Goal: Transaction & Acquisition: Purchase product/service

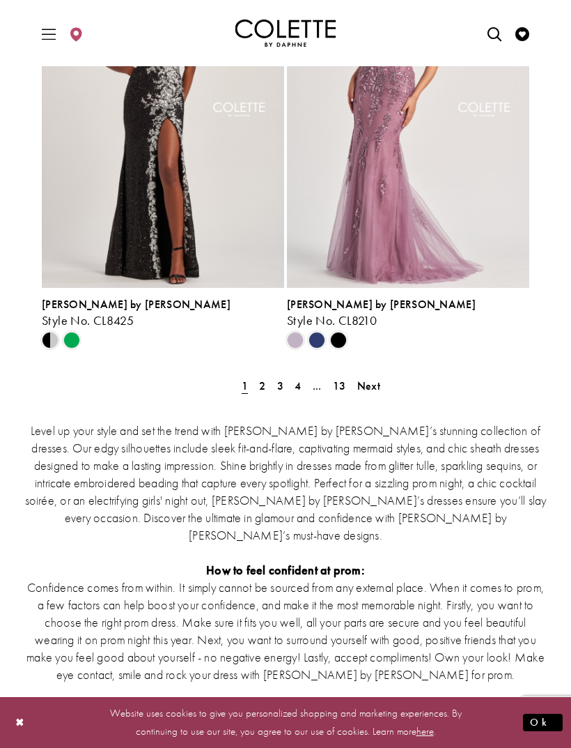
scroll to position [2784, 0]
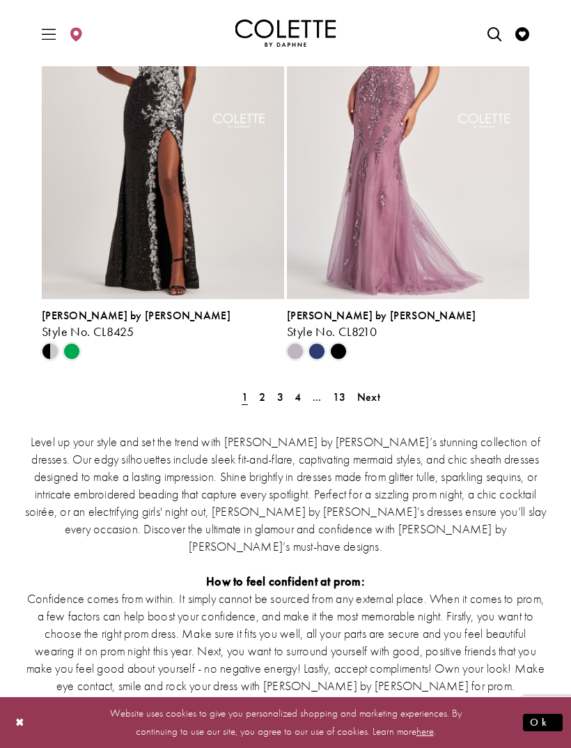
click at [385, 399] on link "Next" at bounding box center [368, 397] width 31 height 20
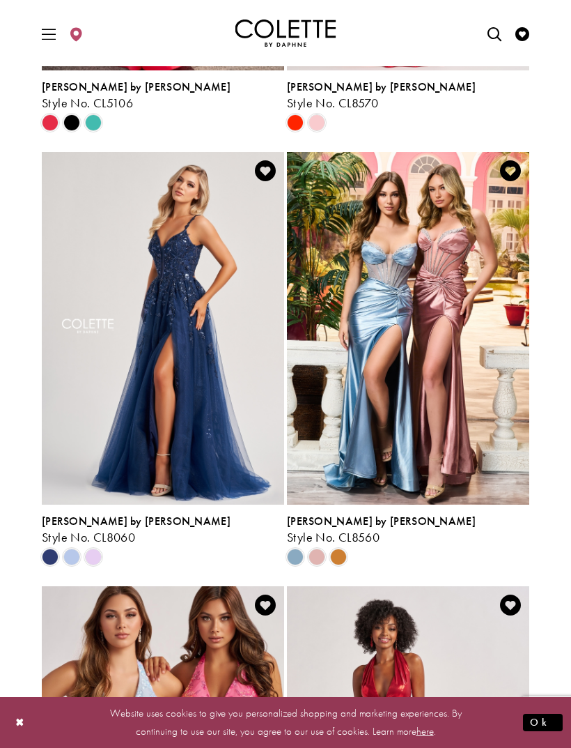
scroll to position [421, 0]
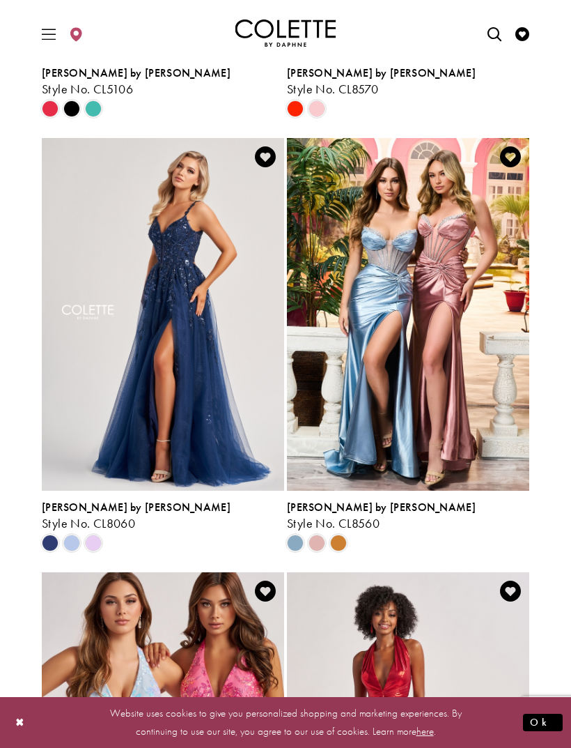
click at [90, 502] on span "[PERSON_NAME] by [PERSON_NAME]" at bounding box center [136, 507] width 189 height 15
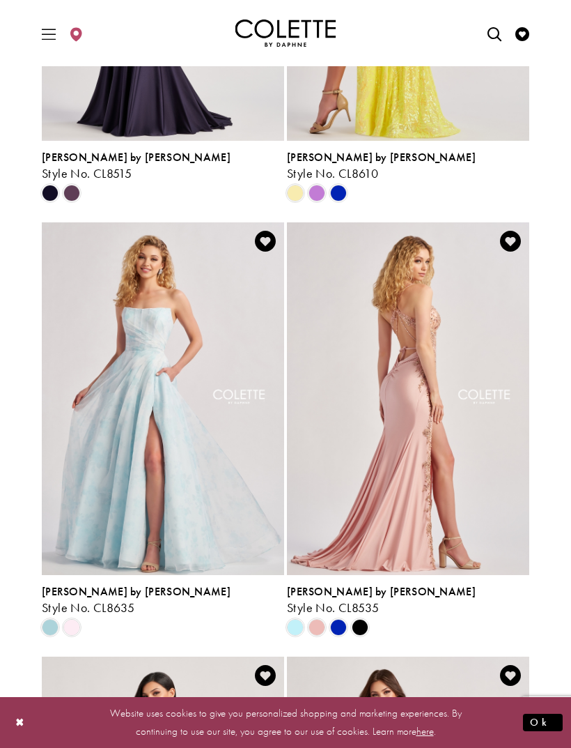
scroll to position [1642, 0]
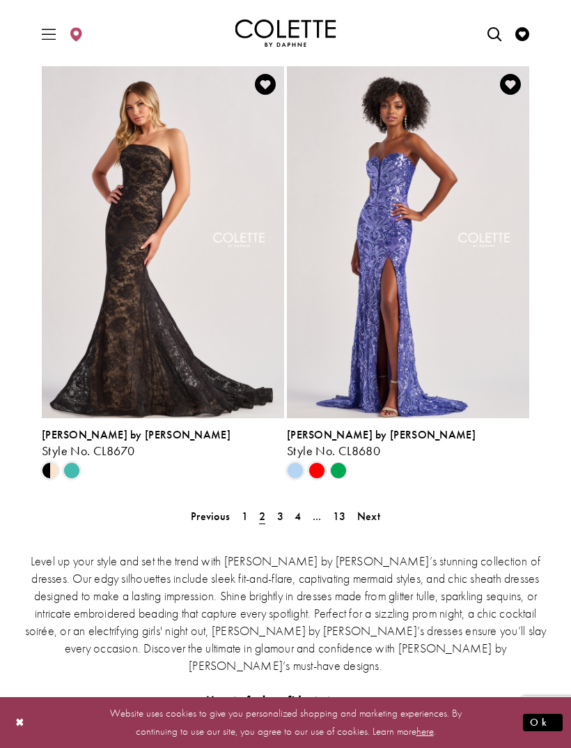
click at [363, 519] on span "Next" at bounding box center [369, 516] width 23 height 15
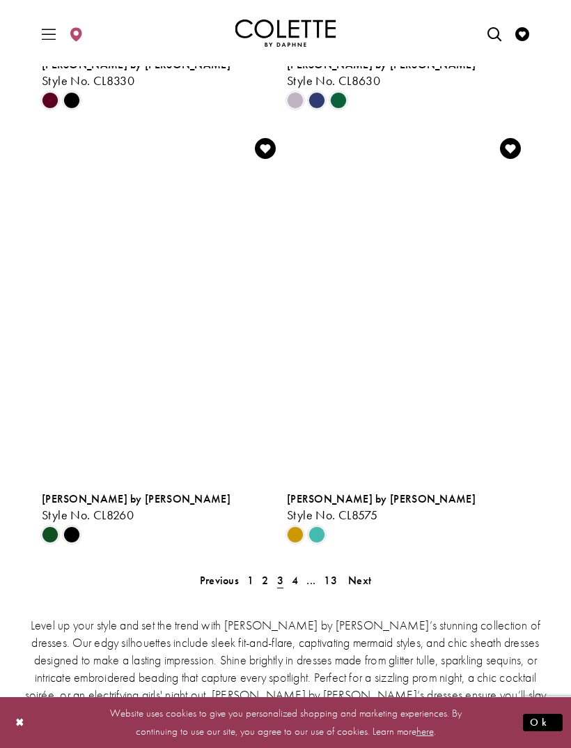
scroll to position [2602, 0]
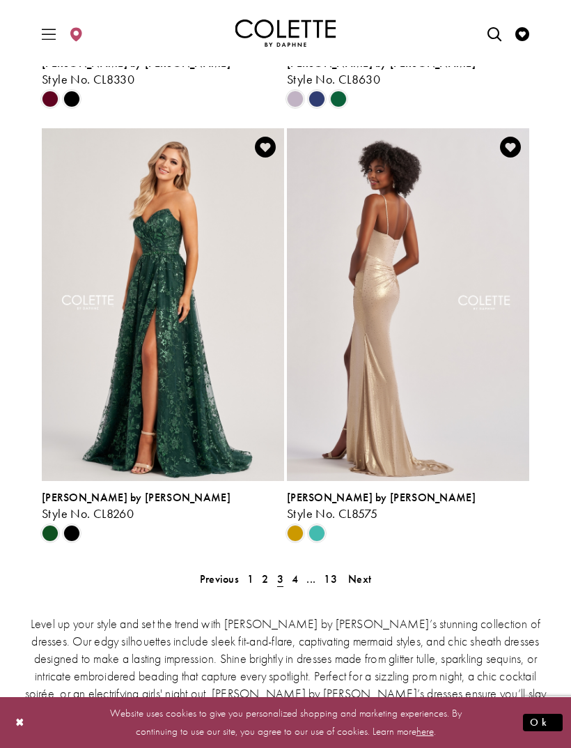
click at [363, 581] on span "Next" at bounding box center [359, 578] width 23 height 15
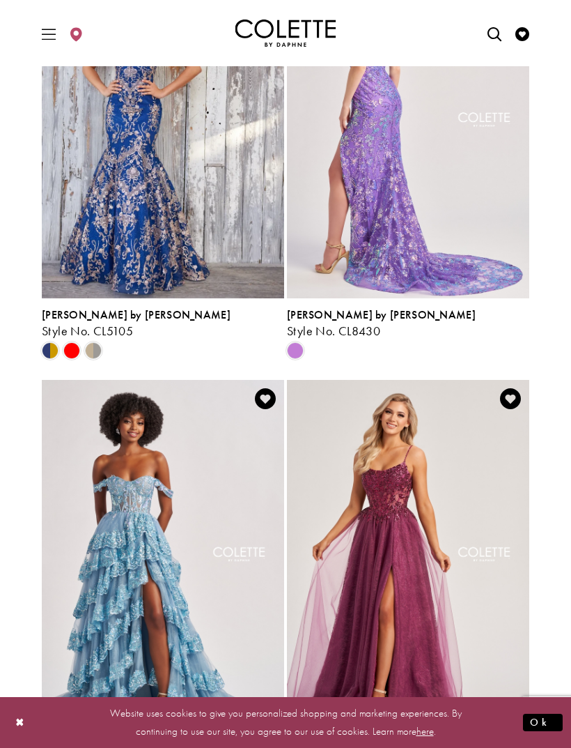
scroll to position [1149, 0]
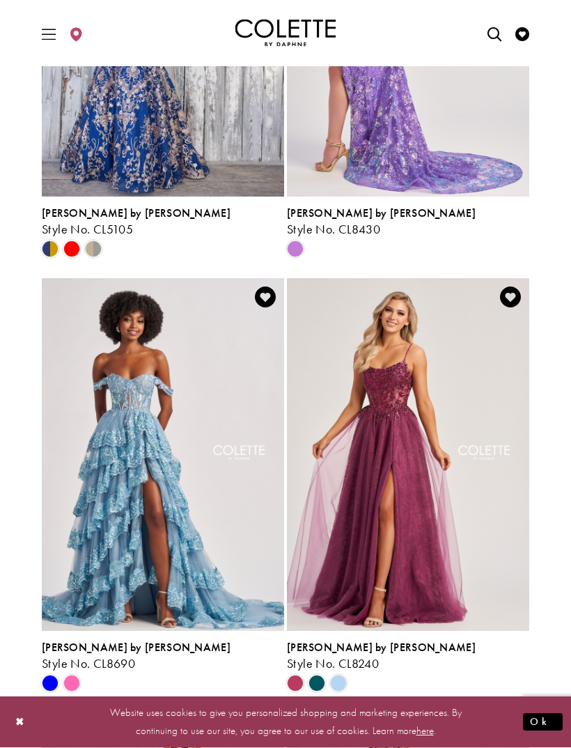
click at [459, 384] on img "Visit Colette by Daphne Style No. CL8240 Page" at bounding box center [408, 455] width 243 height 353
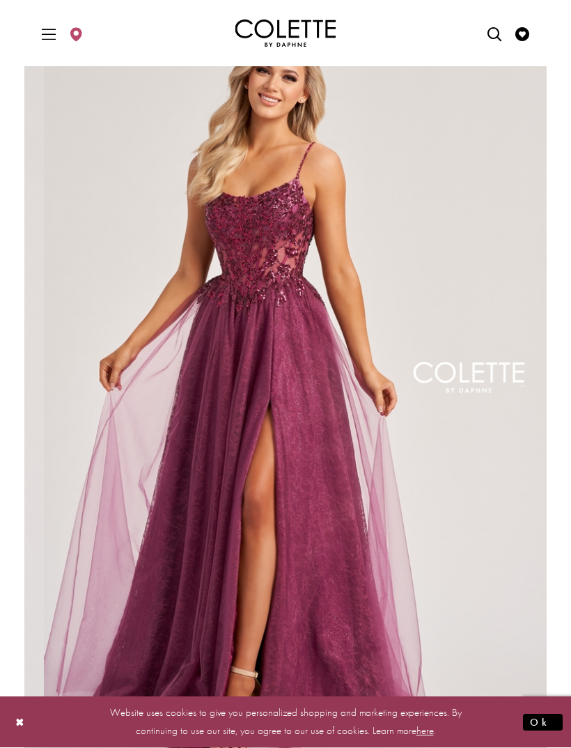
scroll to position [67, 0]
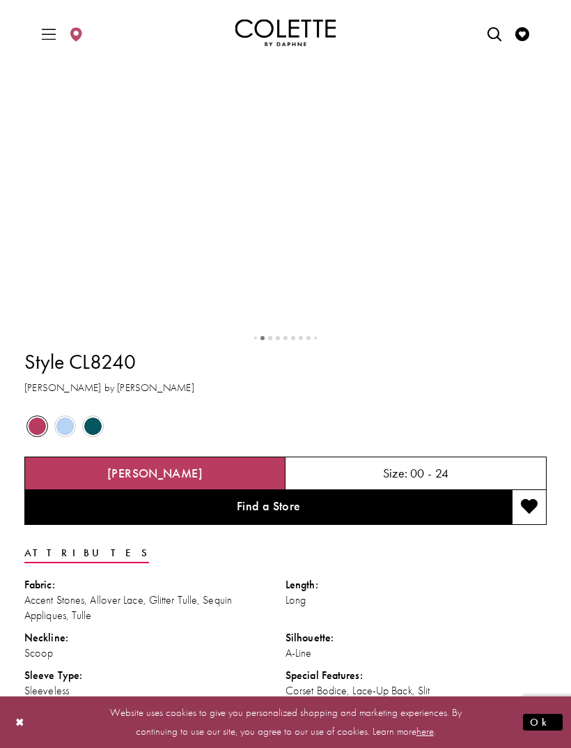
click at [64, 436] on span "Product color controls state depends on size chosen" at bounding box center [64, 426] width 17 height 17
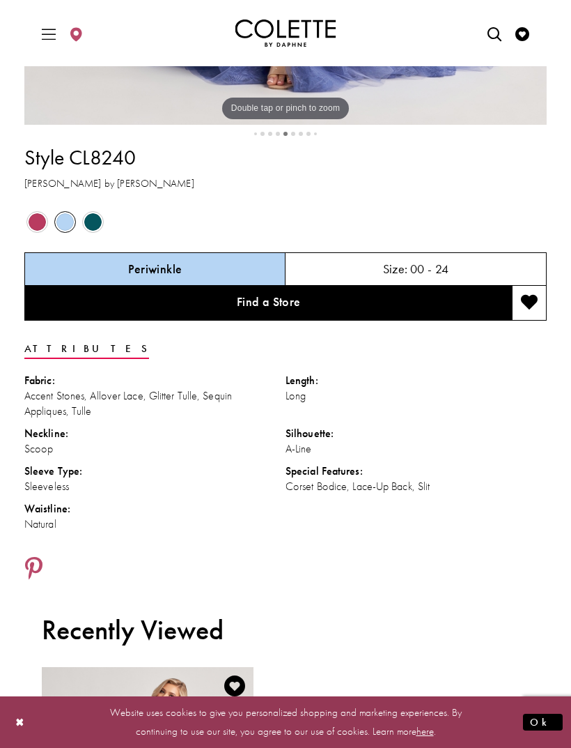
click at [89, 231] on span "Product color controls state depends on size chosen" at bounding box center [92, 221] width 17 height 17
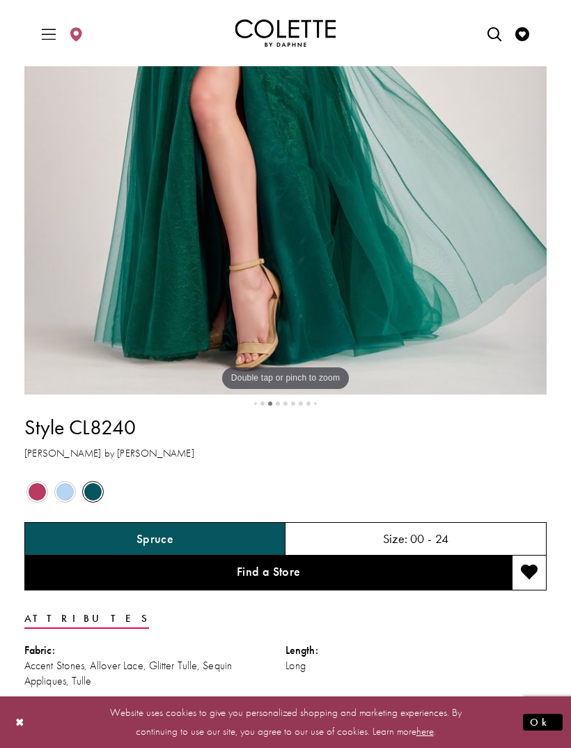
scroll to position [484, 0]
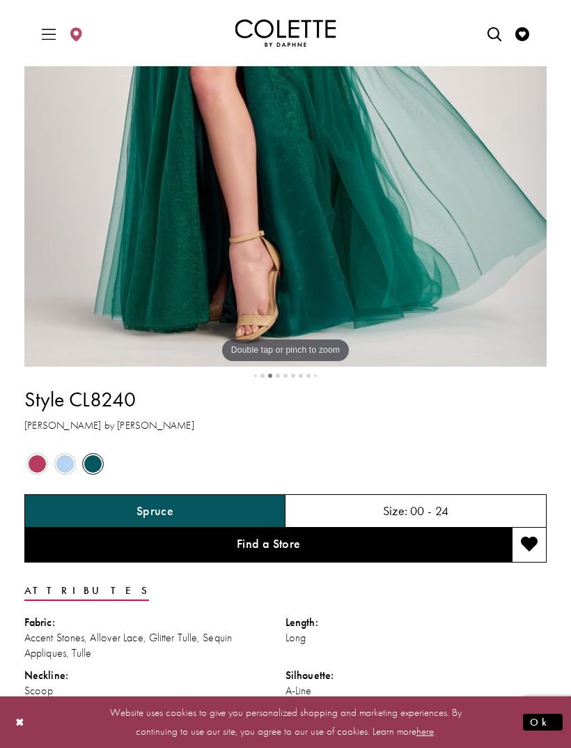
click at [23, 627] on section "Pause autoplay Previous Slide Next Slide 0 1 2 3 4 5 6 7 8 Double tap or pinch …" at bounding box center [285, 204] width 571 height 1242
click at [49, 477] on div "Out of Stock" at bounding box center [37, 464] width 26 height 26
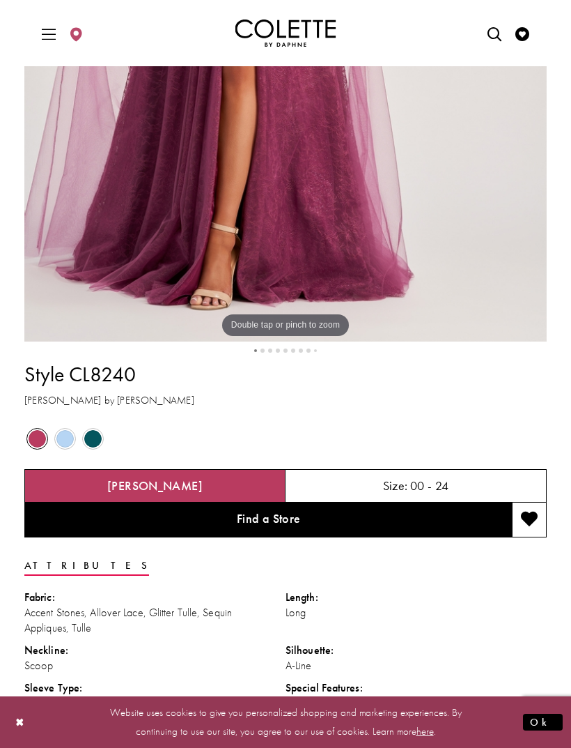
scroll to position [507, 0]
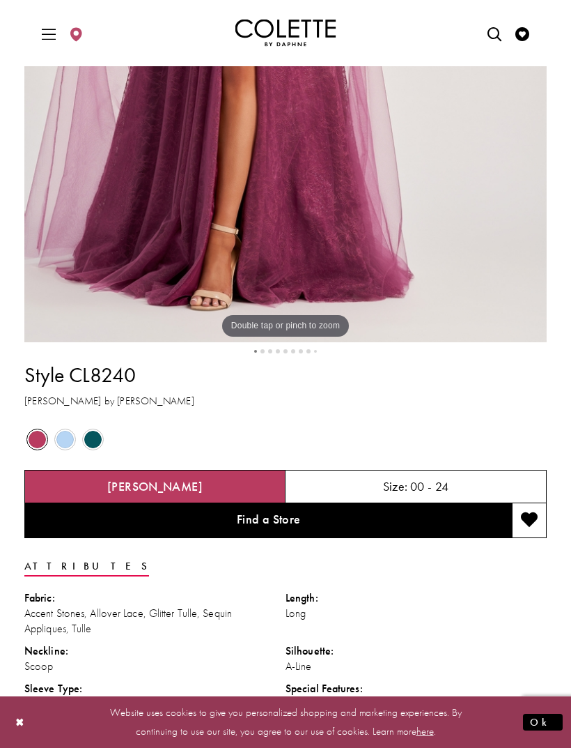
click at [512, 43] on link "Visit Wishlist Page" at bounding box center [522, 33] width 21 height 38
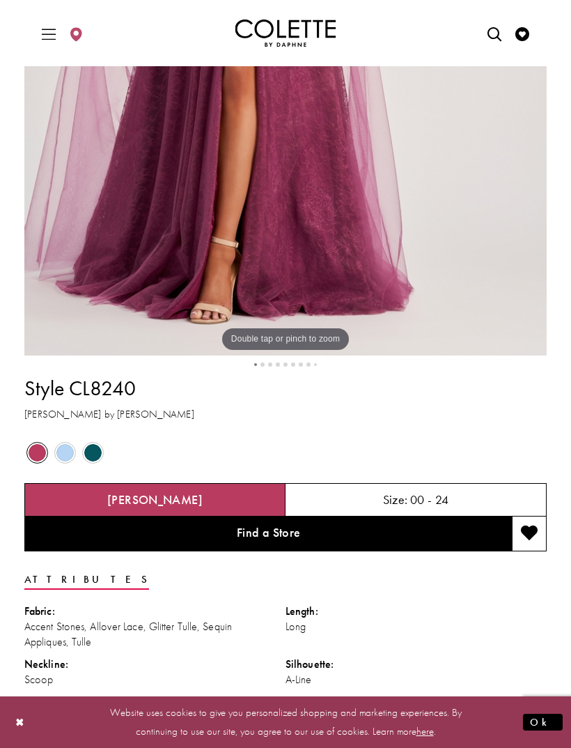
scroll to position [485, 0]
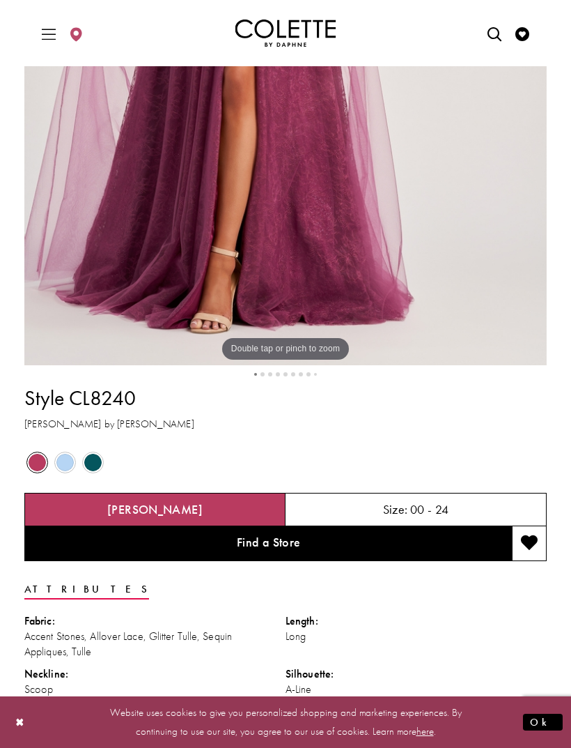
click at [195, 444] on div "Style CL8240 Colette by Daphne Out of Stock Out of Stock" at bounding box center [285, 599] width 523 height 447
copy div "1 2 3 4 5 6 7 8 9 Style CL8240"
click at [41, 17] on span "Toggle Main Navigation Menu" at bounding box center [48, 33] width 21 height 38
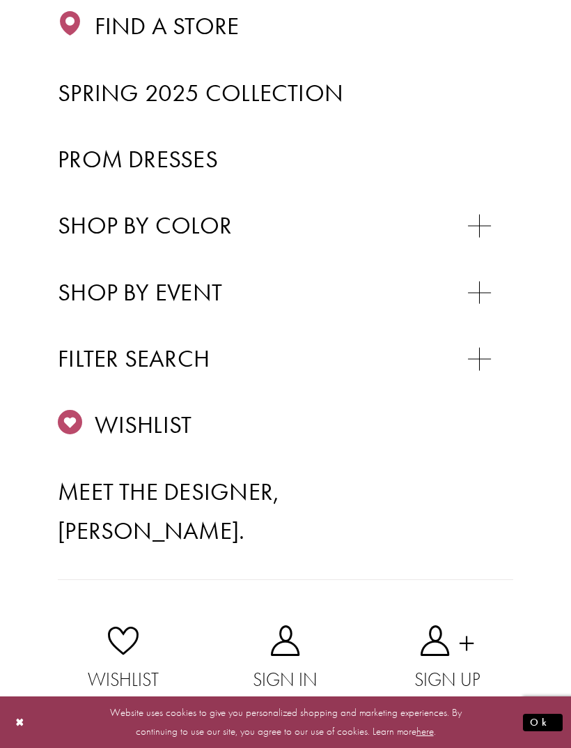
scroll to position [287, 0]
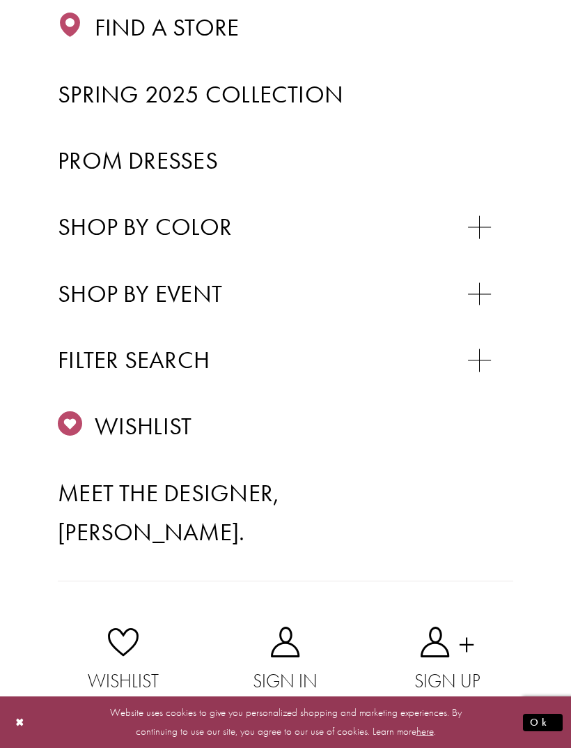
click at [314, 633] on icon "Primary block" at bounding box center [286, 642] width 162 height 31
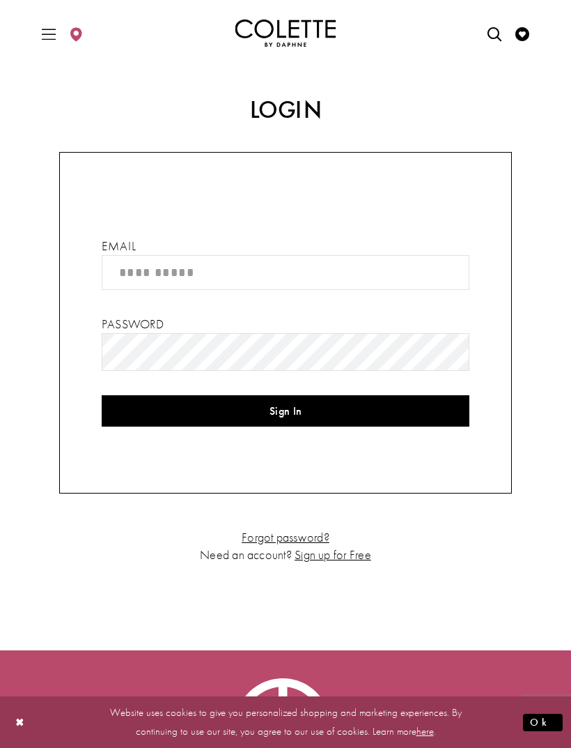
click at [370, 558] on link "Sign up for Free" at bounding box center [333, 554] width 77 height 16
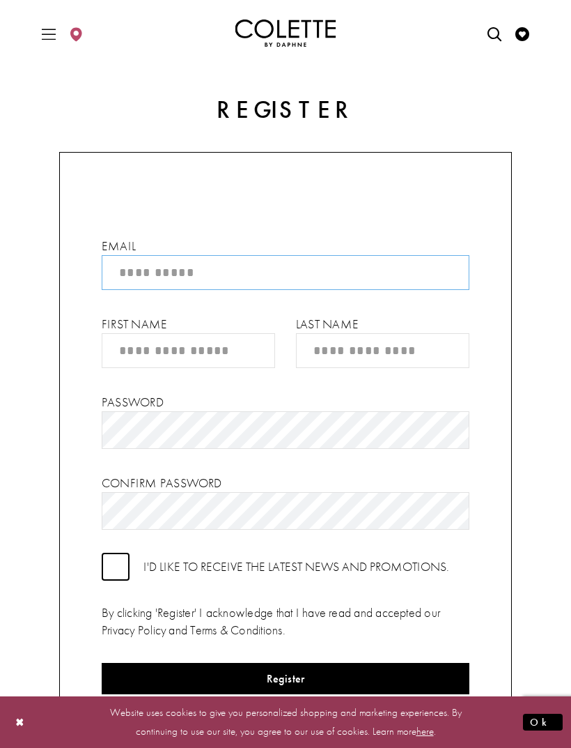
click at [356, 271] on input "Email" at bounding box center [286, 272] width 368 height 35
type input "*"
type input "**********"
click at [234, 353] on input "First Name" at bounding box center [189, 350] width 174 height 35
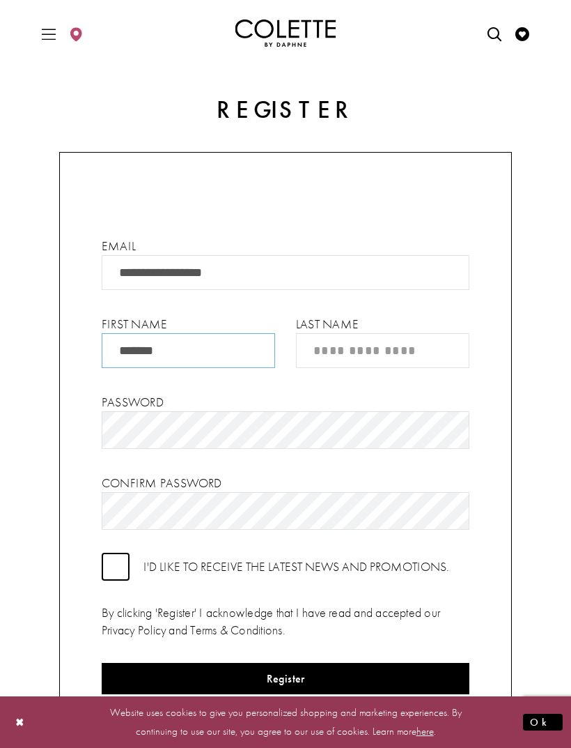
type input "******"
click at [394, 348] on input "Last Name" at bounding box center [383, 350] width 174 height 35
type input "*****"
click at [294, 412] on div "Password" at bounding box center [286, 420] width 368 height 56
click at [197, 466] on form "**********" at bounding box center [285, 456] width 453 height 609
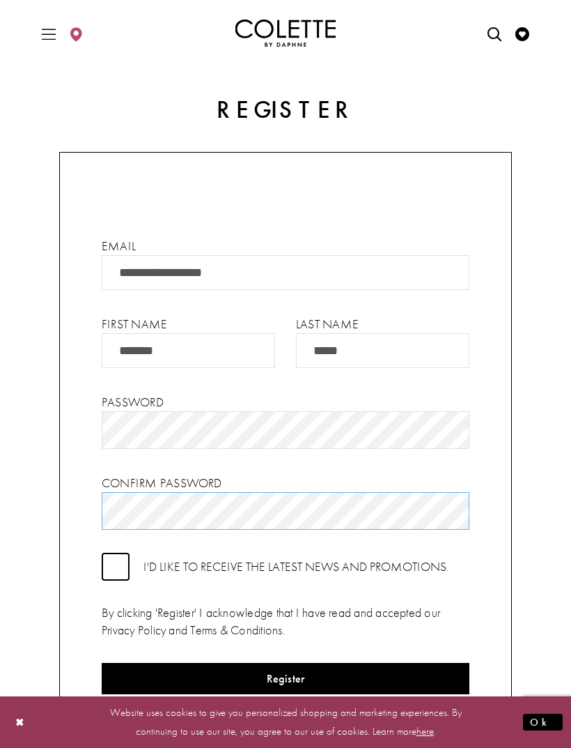
click at [378, 499] on form "**********" at bounding box center [285, 456] width 453 height 609
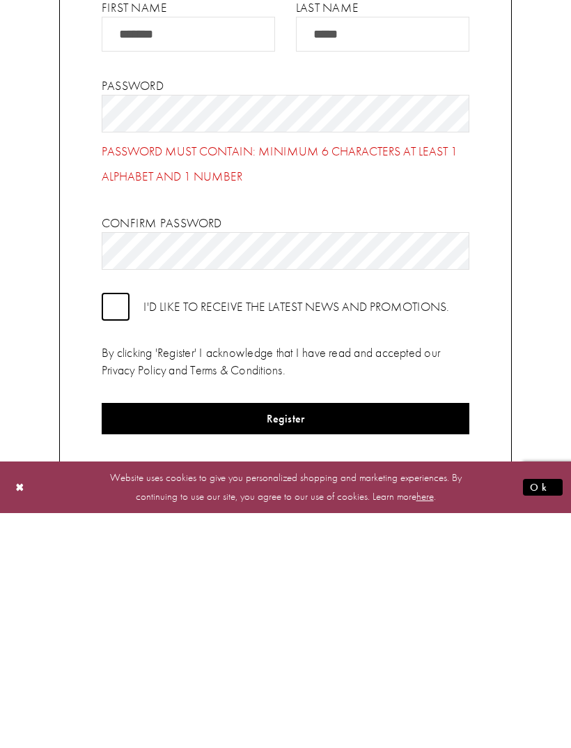
click at [414, 414] on form "**********" at bounding box center [285, 403] width 453 height 666
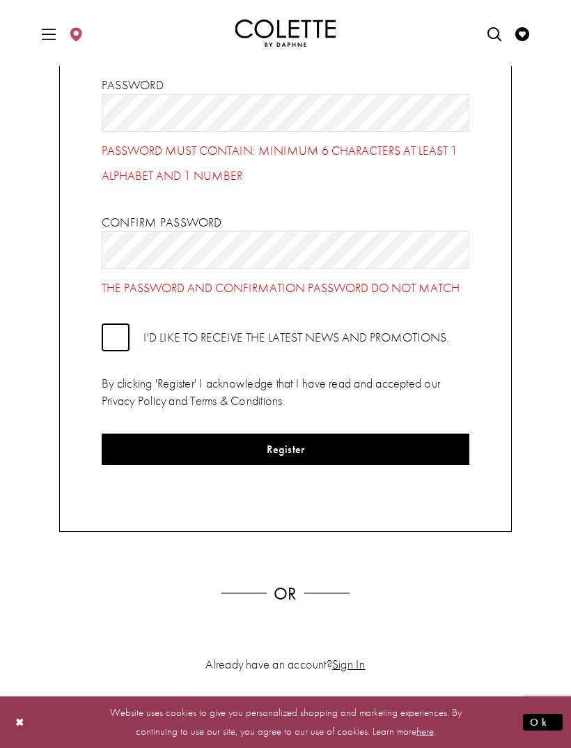
click at [372, 457] on button "Register" at bounding box center [286, 448] width 368 height 31
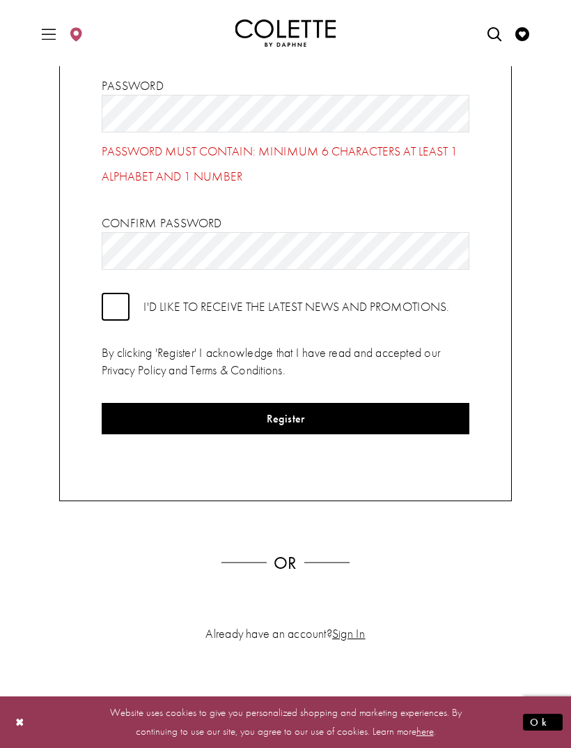
click at [438, 434] on button "Register" at bounding box center [286, 418] width 368 height 31
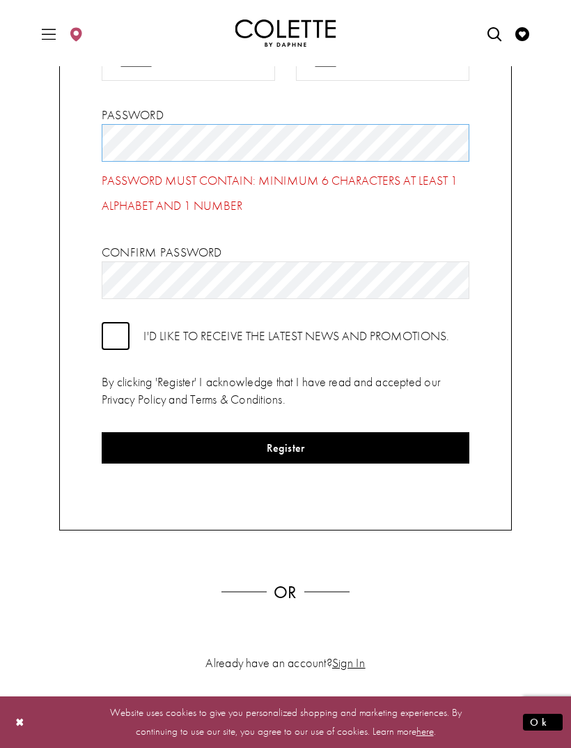
scroll to position [277, 0]
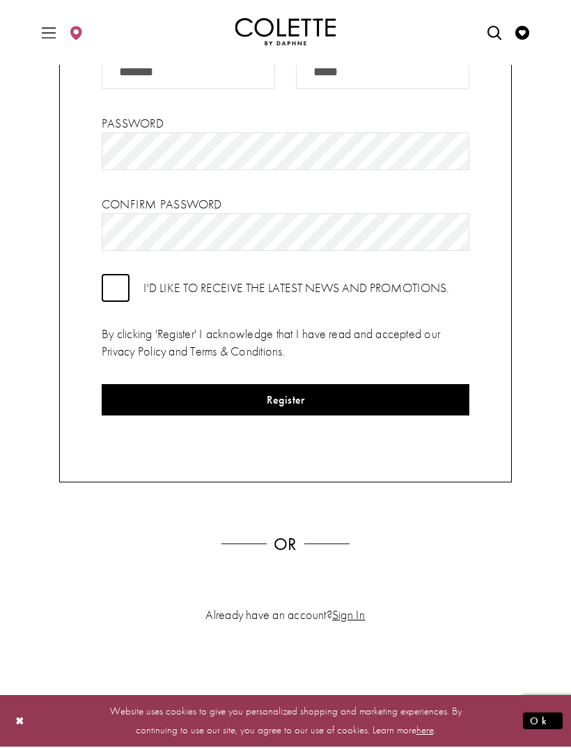
click at [443, 409] on button "Register" at bounding box center [286, 400] width 368 height 31
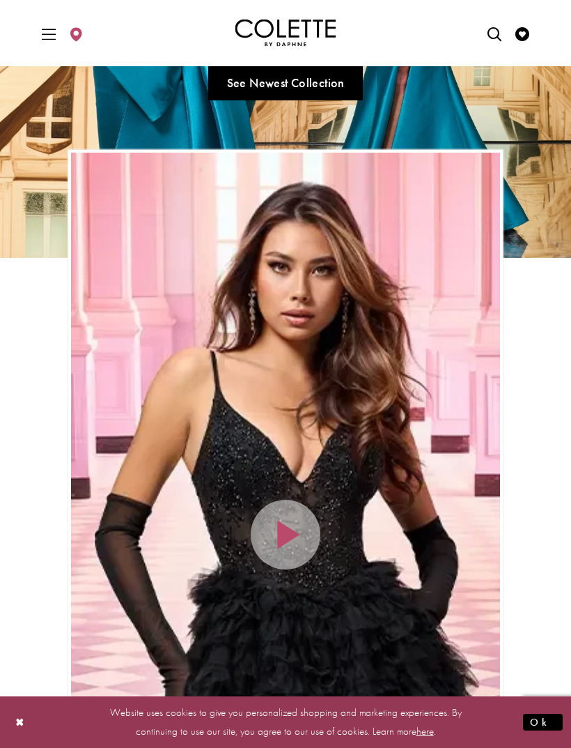
scroll to position [338, 0]
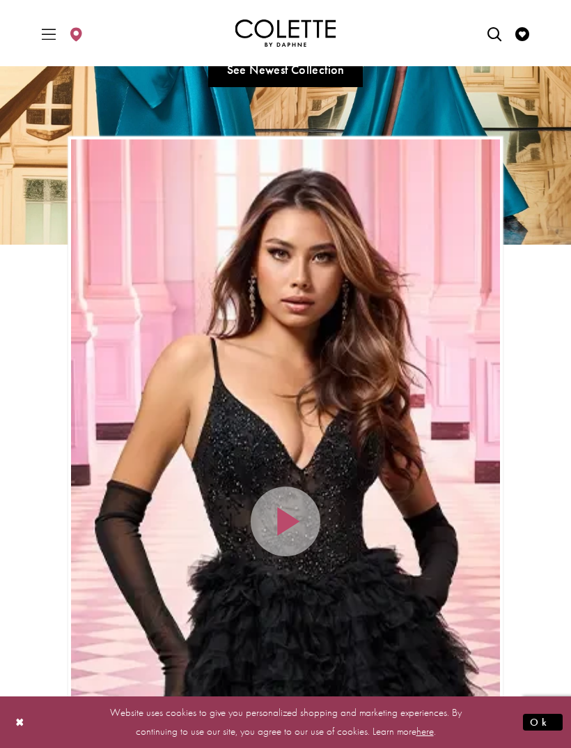
click at [494, 32] on icon "Open Search dialog" at bounding box center [495, 34] width 14 height 14
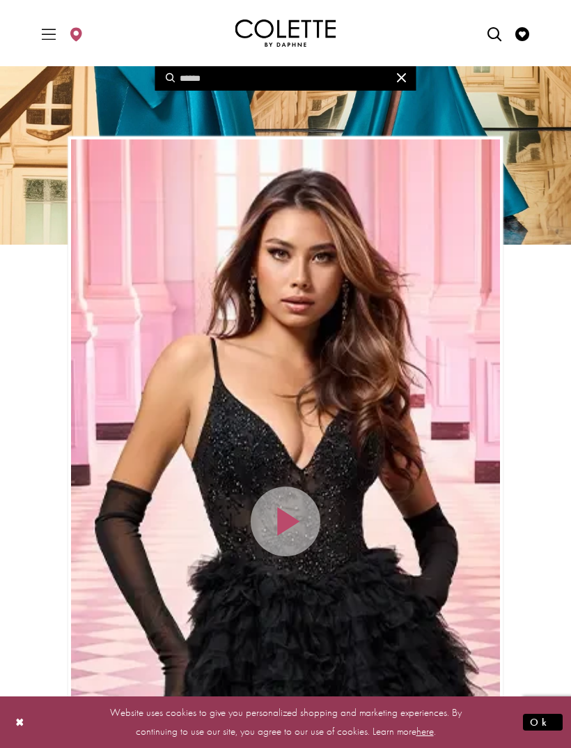
click at [490, 33] on icon "Open Search dialog" at bounding box center [495, 34] width 14 height 14
click at [329, 79] on input "Search" at bounding box center [285, 78] width 261 height 24
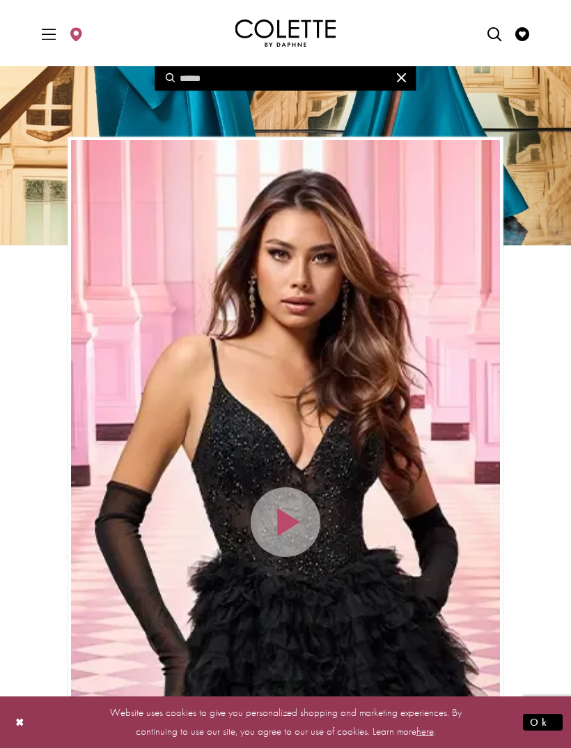
click at [314, 78] on input "Search" at bounding box center [285, 78] width 261 height 24
paste input "**********"
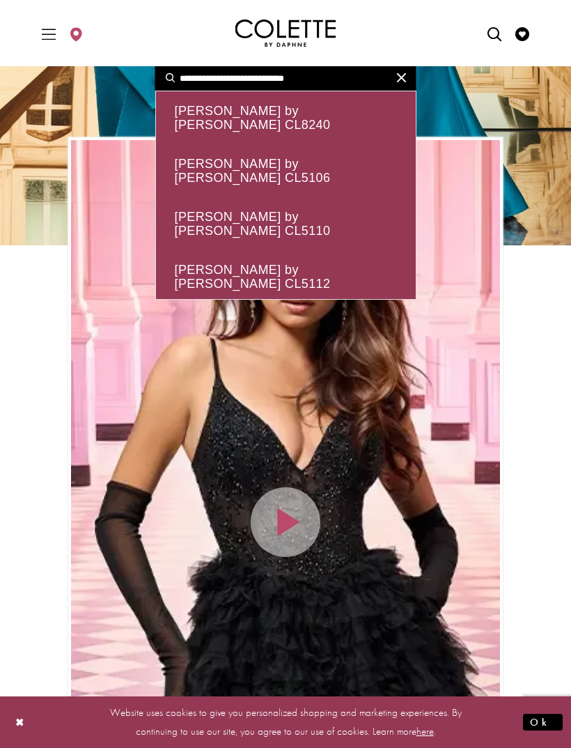
type input "**********"
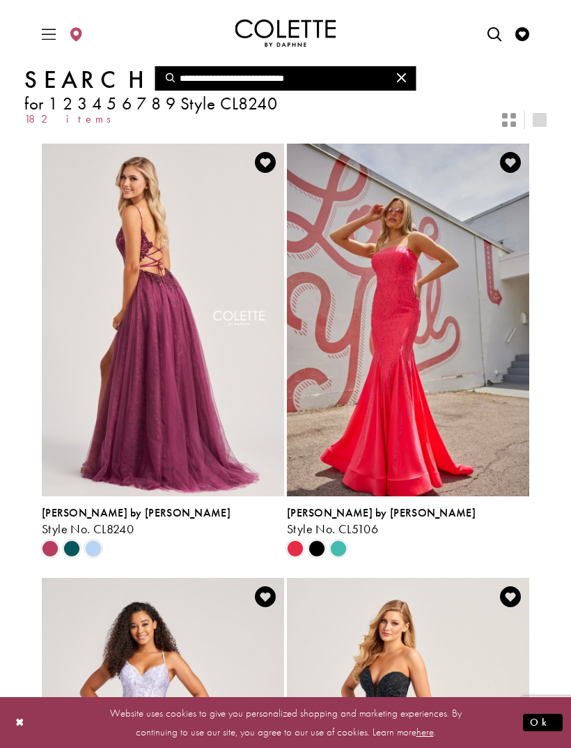
click at [108, 528] on span "Style No. CL8240" at bounding box center [88, 529] width 92 height 16
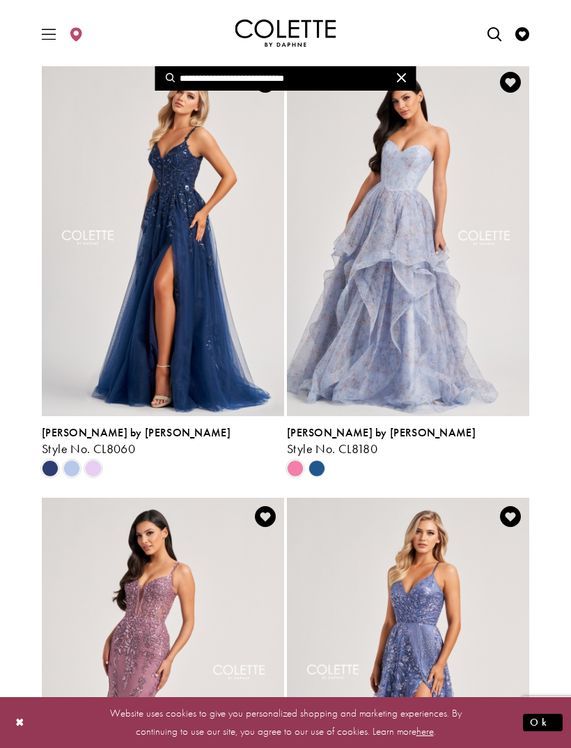
scroll to position [2250, 0]
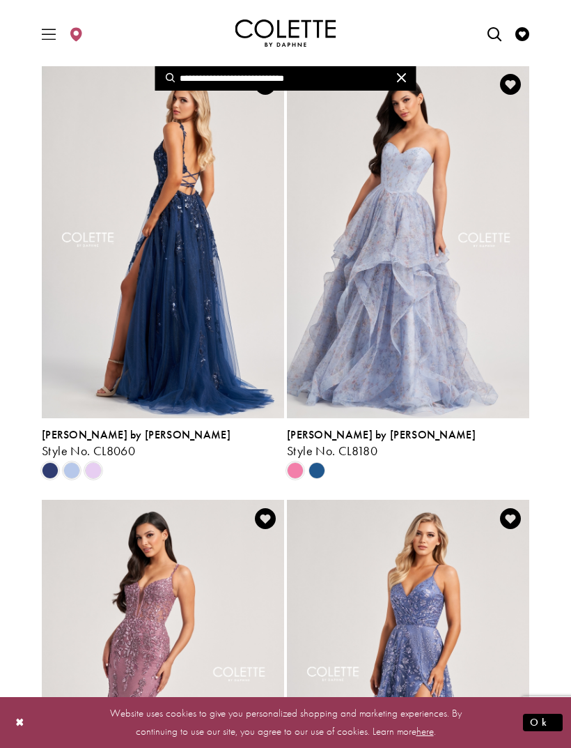
click at [255, 312] on img "Visit Colette by Daphne Style No. CL8060 Page" at bounding box center [163, 242] width 243 height 353
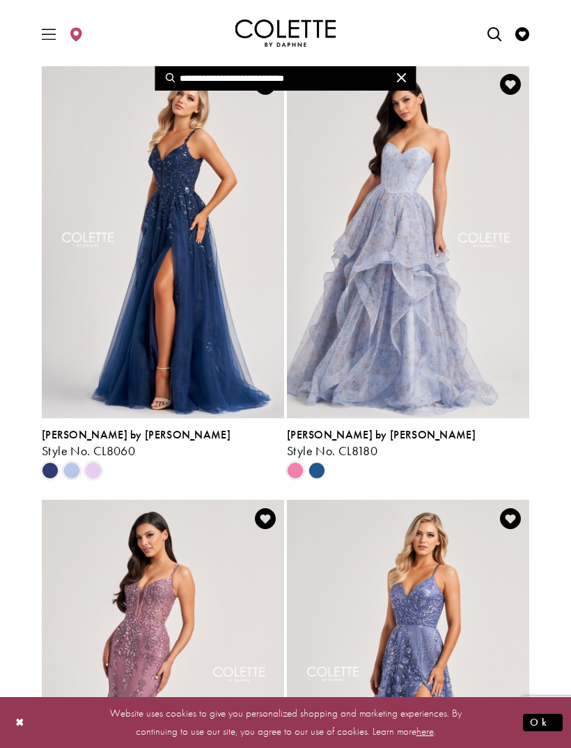
scroll to position [2246, 0]
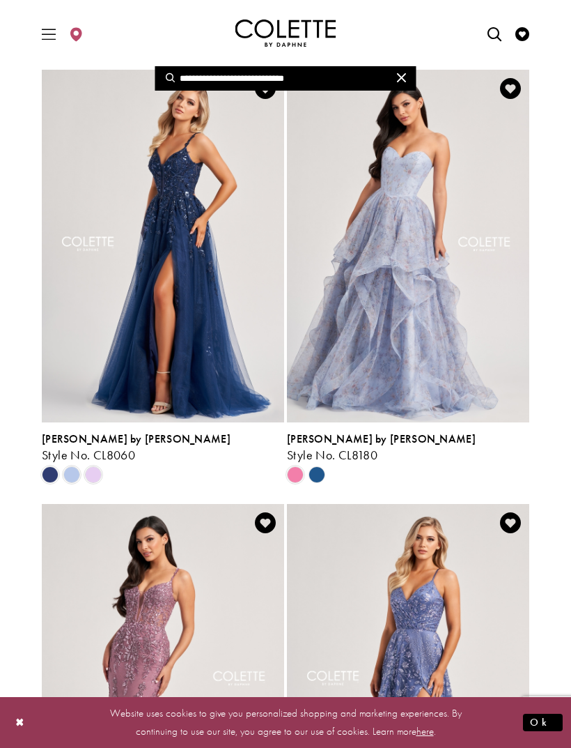
click at [218, 319] on img "Visit Colette by Daphne Style No. CL8060 Page" at bounding box center [163, 246] width 243 height 353
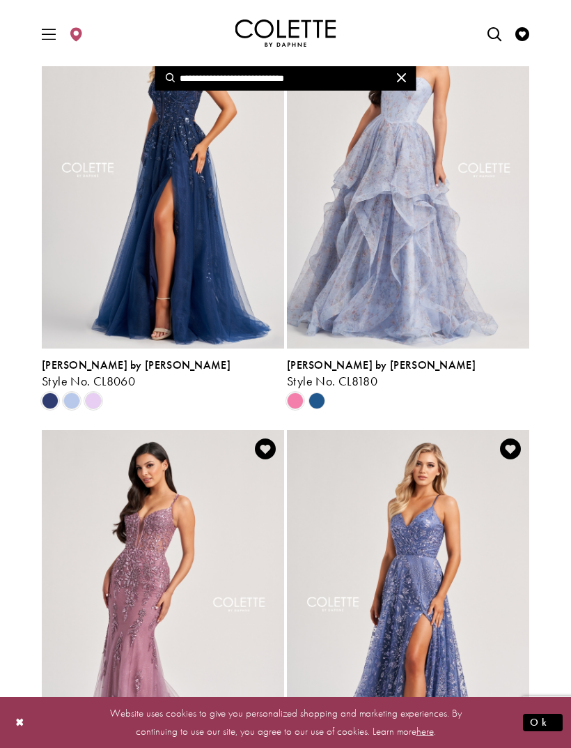
scroll to position [2322, 0]
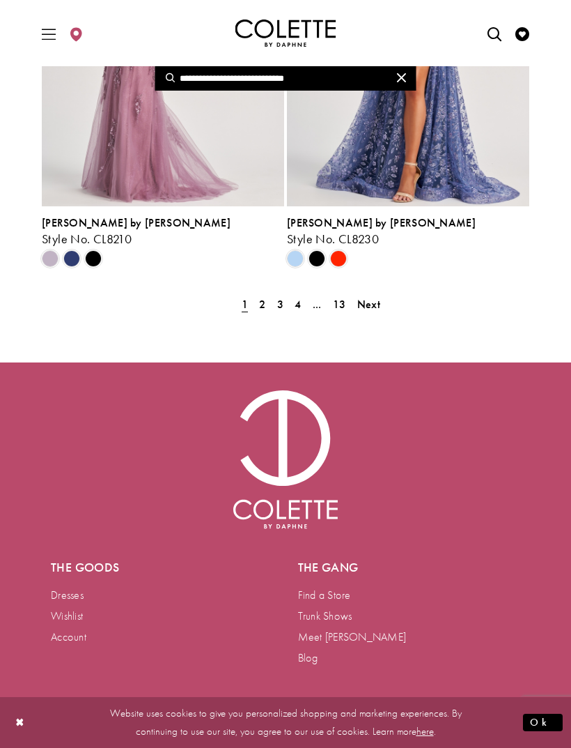
click at [371, 303] on span "Next" at bounding box center [369, 304] width 23 height 15
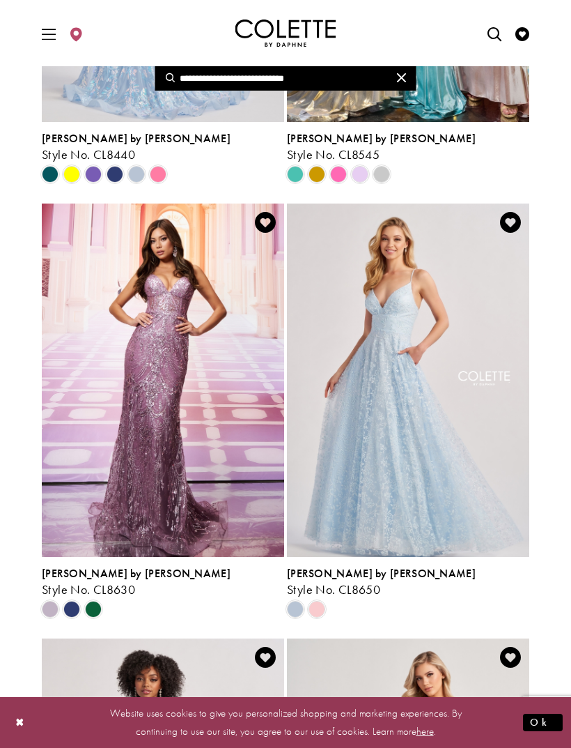
scroll to position [808, 0]
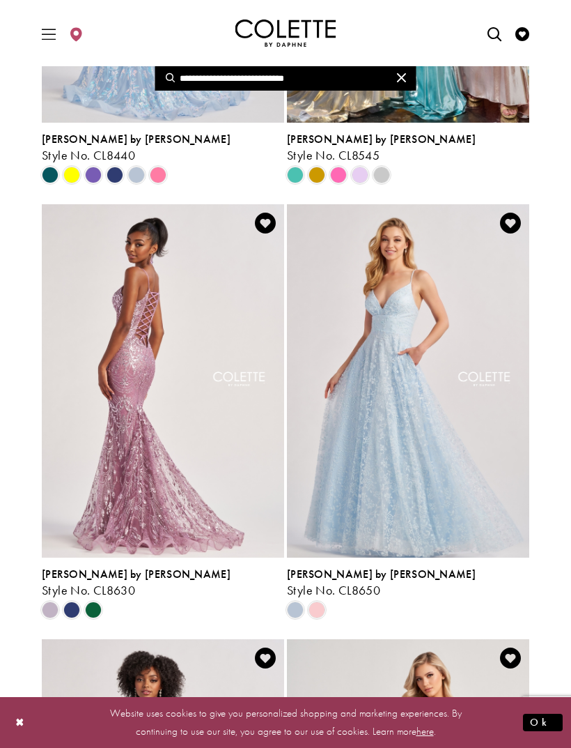
click at [339, 555] on img "Visit Colette by Daphne Style No. CL8650 Page" at bounding box center [408, 380] width 243 height 353
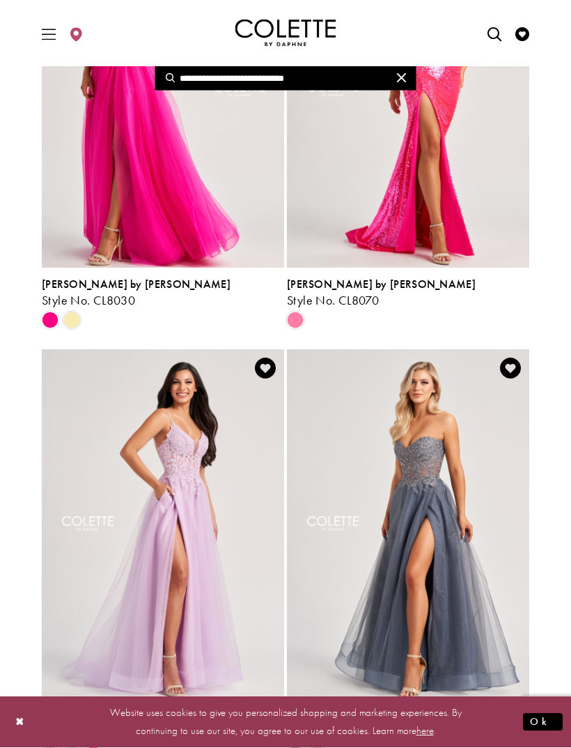
scroll to position [1979, 0]
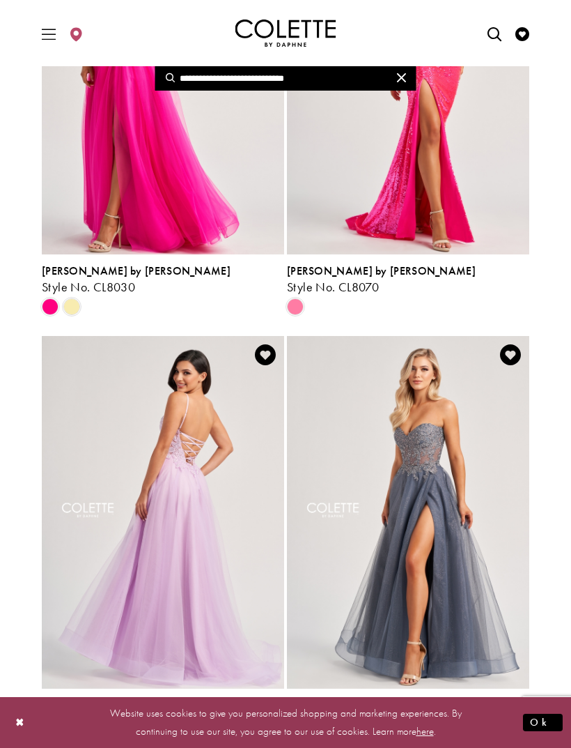
click at [108, 707] on span "[PERSON_NAME] by [PERSON_NAME]" at bounding box center [136, 705] width 189 height 15
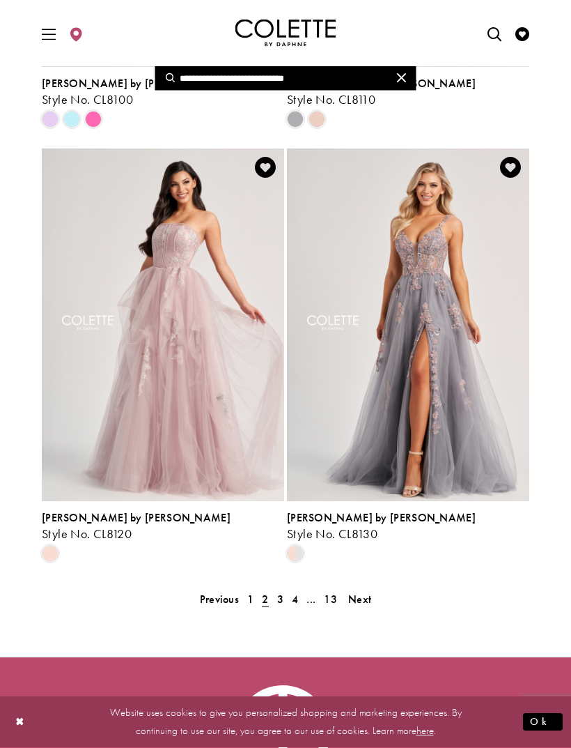
scroll to position [2601, 0]
click at [369, 601] on span "Next" at bounding box center [359, 599] width 23 height 15
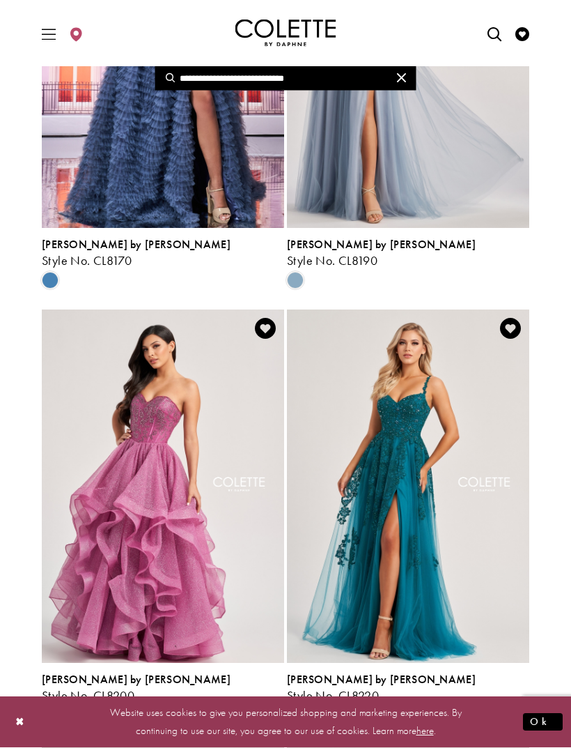
scroll to position [703, 0]
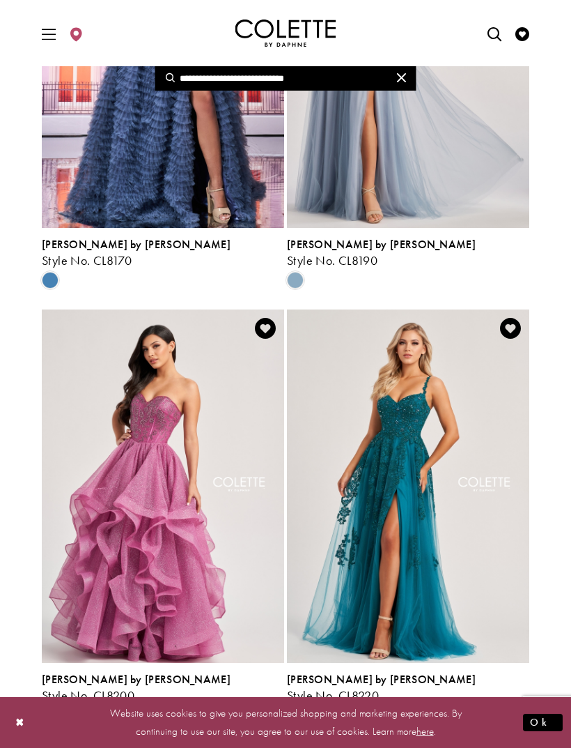
click at [365, 682] on span "[PERSON_NAME] by [PERSON_NAME]" at bounding box center [381, 679] width 189 height 15
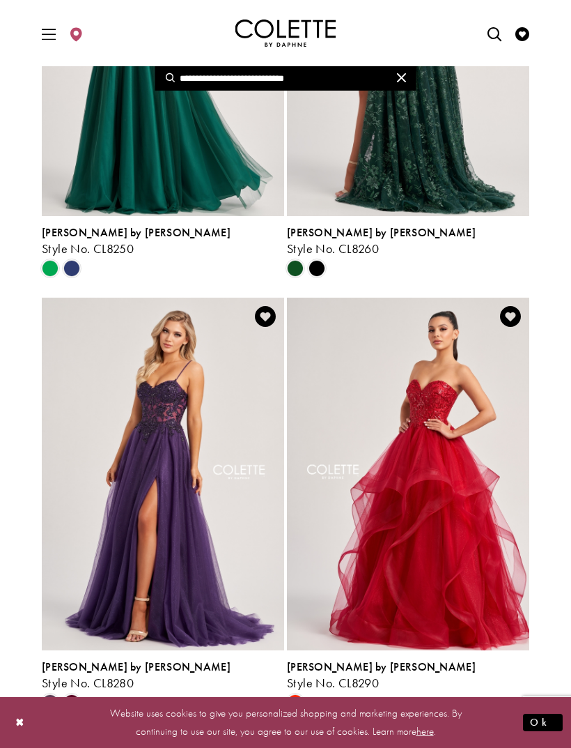
scroll to position [1593, 0]
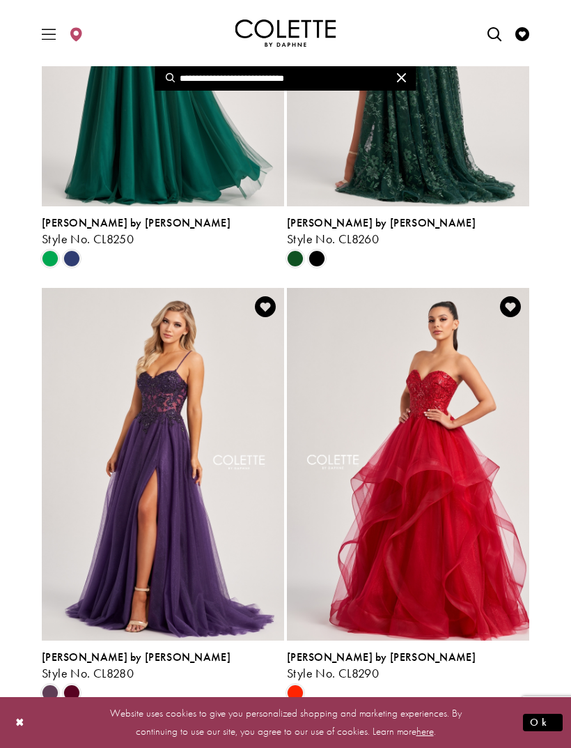
click at [101, 656] on span "[PERSON_NAME] by [PERSON_NAME]" at bounding box center [136, 657] width 189 height 15
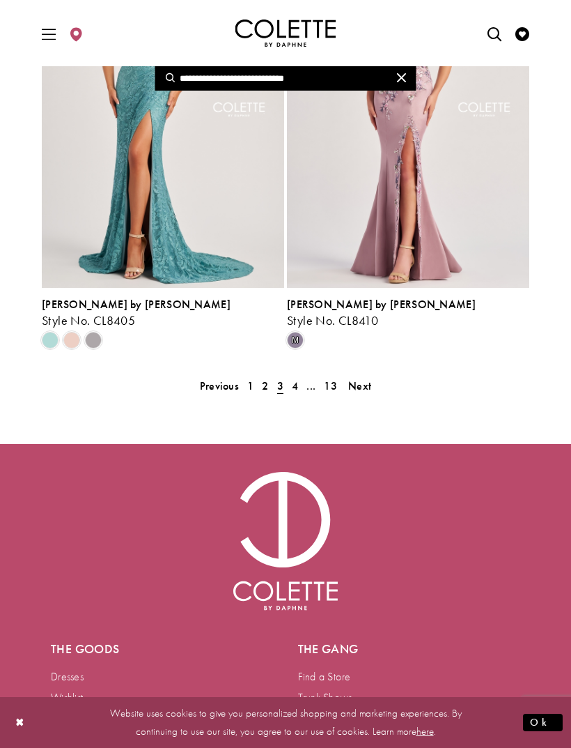
click at [366, 390] on span "Next" at bounding box center [359, 385] width 23 height 15
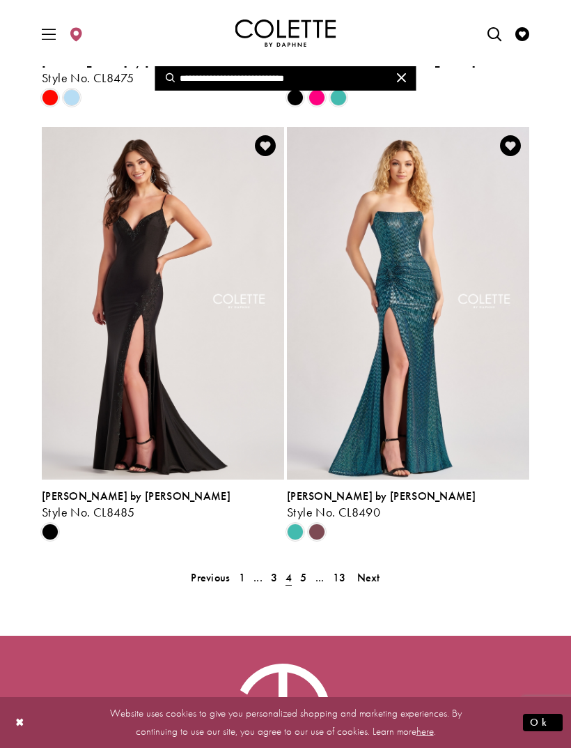
scroll to position [2633, 0]
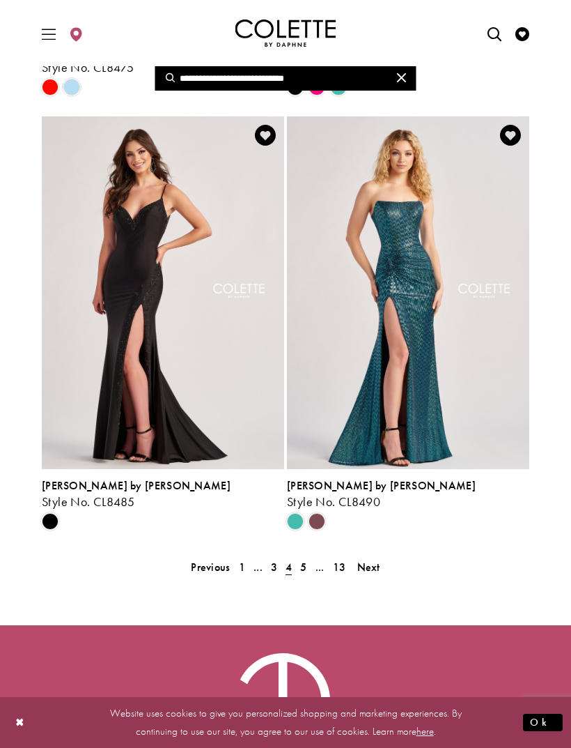
click at [367, 569] on span "Next" at bounding box center [369, 567] width 23 height 15
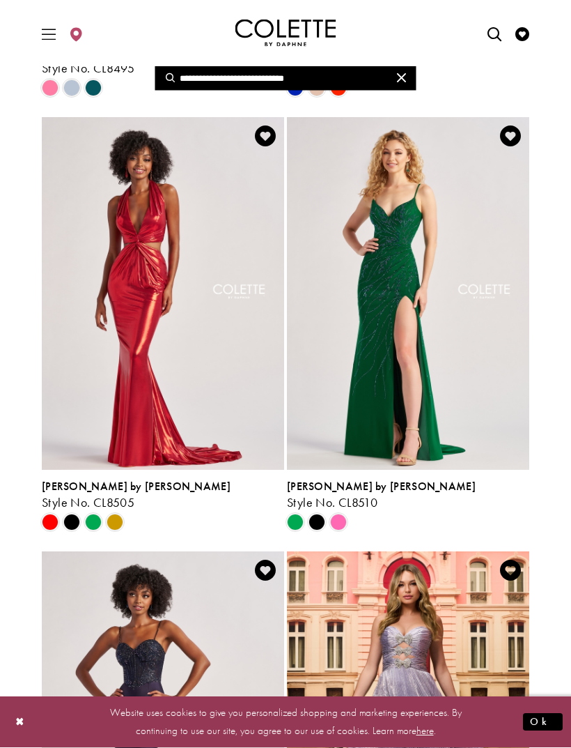
scroll to position [460, 0]
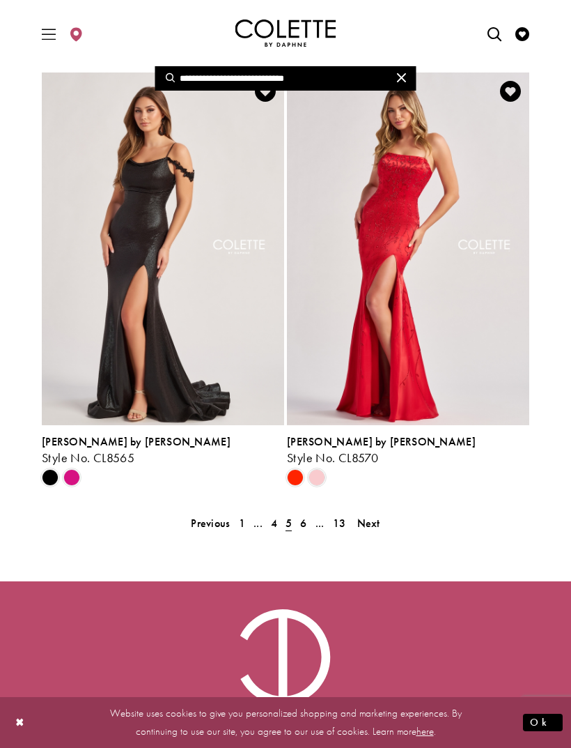
click at [381, 525] on link "Next" at bounding box center [368, 523] width 31 height 20
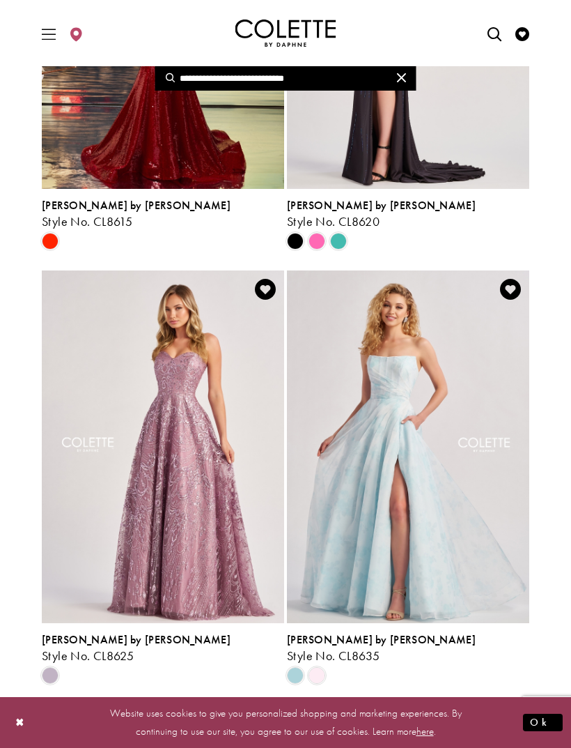
scroll to position [1610, 0]
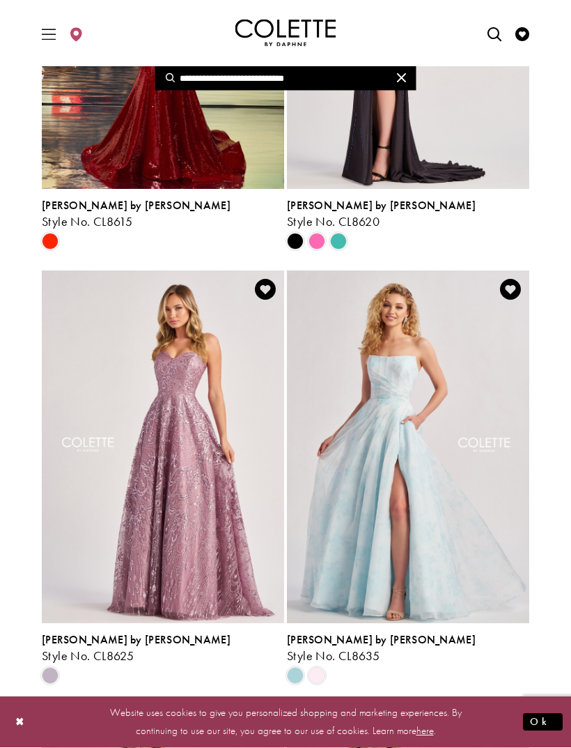
click at [105, 643] on span "[PERSON_NAME] by [PERSON_NAME]" at bounding box center [136, 640] width 189 height 15
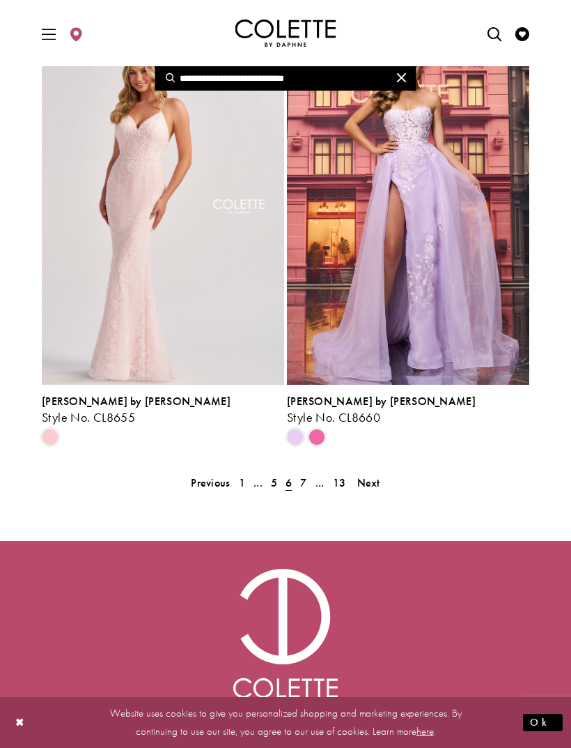
click at [381, 484] on link "Next" at bounding box center [368, 483] width 31 height 20
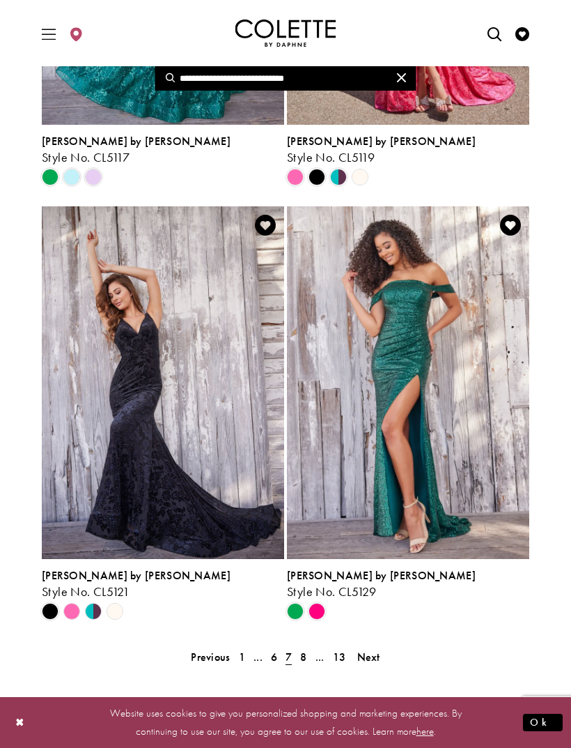
scroll to position [2564, 0]
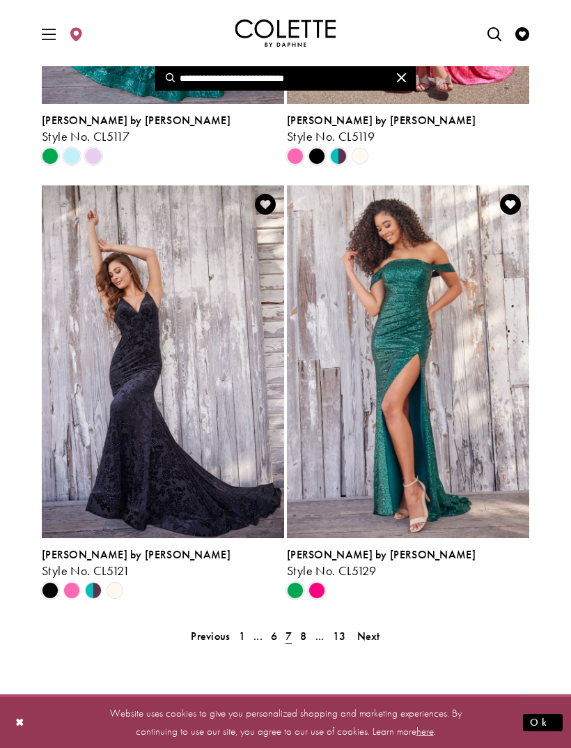
click at [373, 634] on span "Next" at bounding box center [369, 636] width 23 height 15
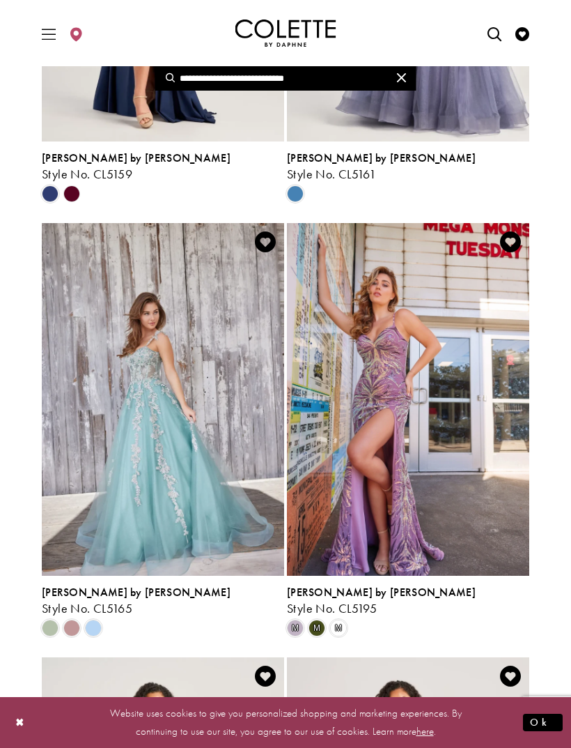
scroll to position [2092, 0]
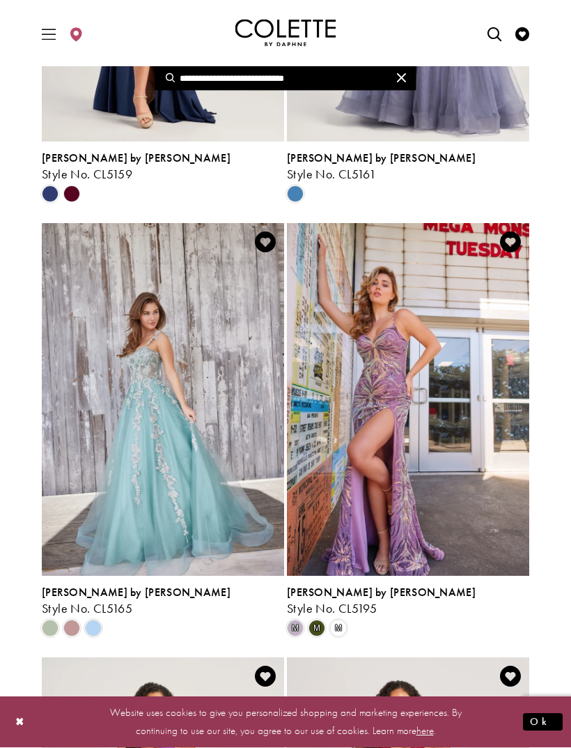
click at [109, 591] on span "[PERSON_NAME] by [PERSON_NAME]" at bounding box center [136, 592] width 189 height 15
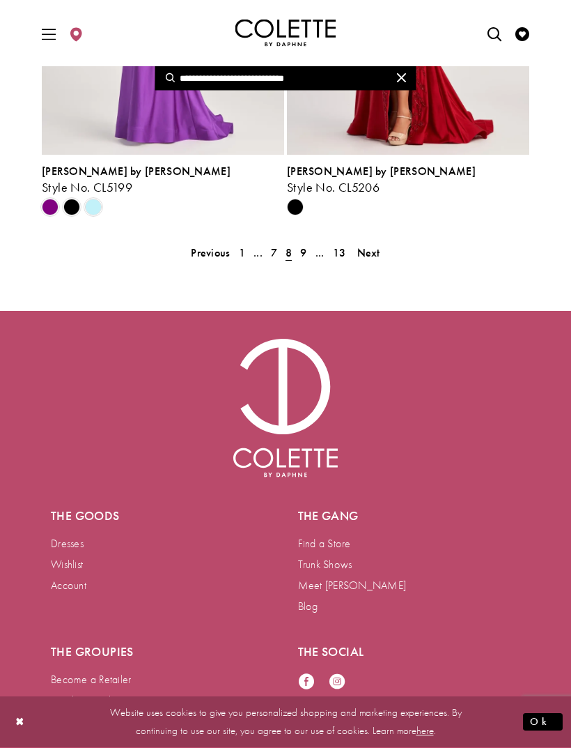
click at [377, 258] on span "Next" at bounding box center [369, 253] width 23 height 15
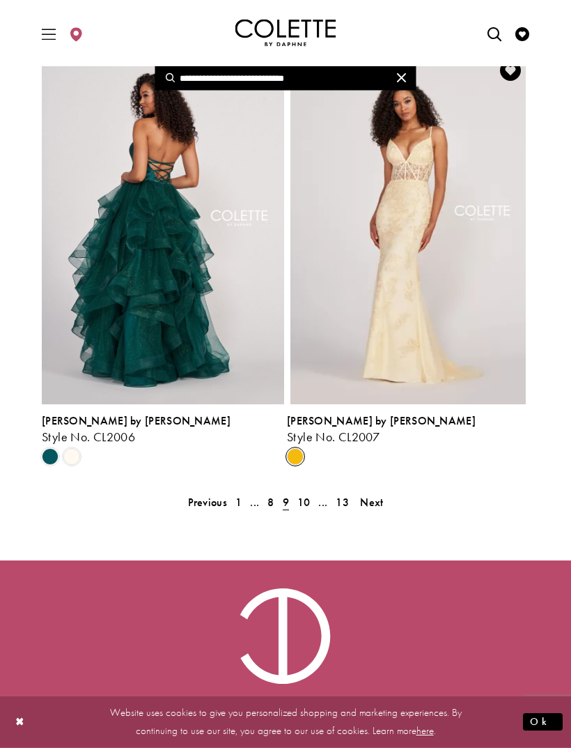
scroll to position [2696, 0]
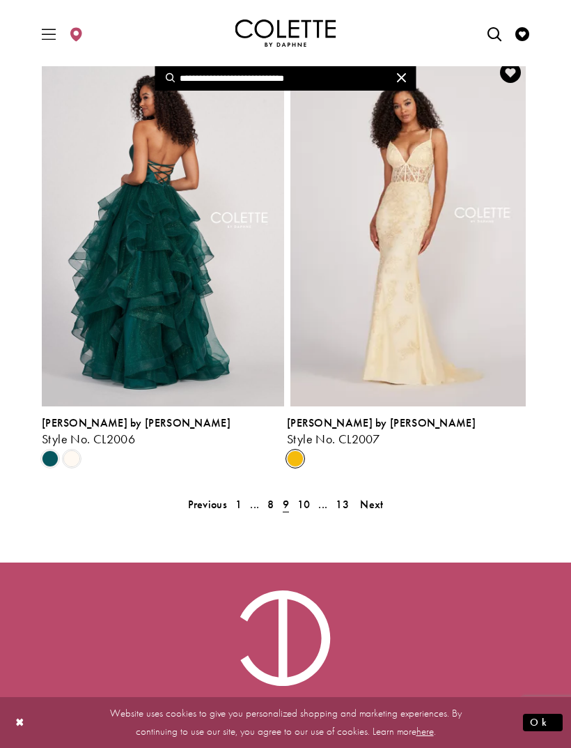
click at [371, 510] on span "Next" at bounding box center [371, 504] width 23 height 15
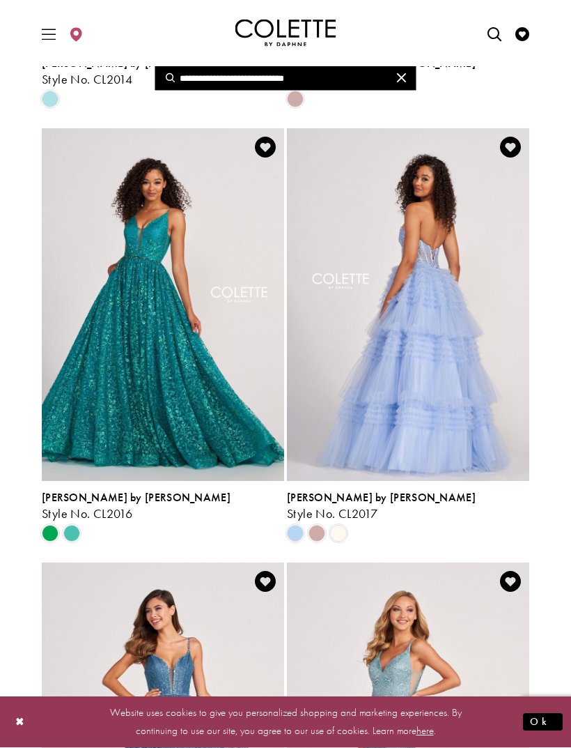
scroll to position [1319, 0]
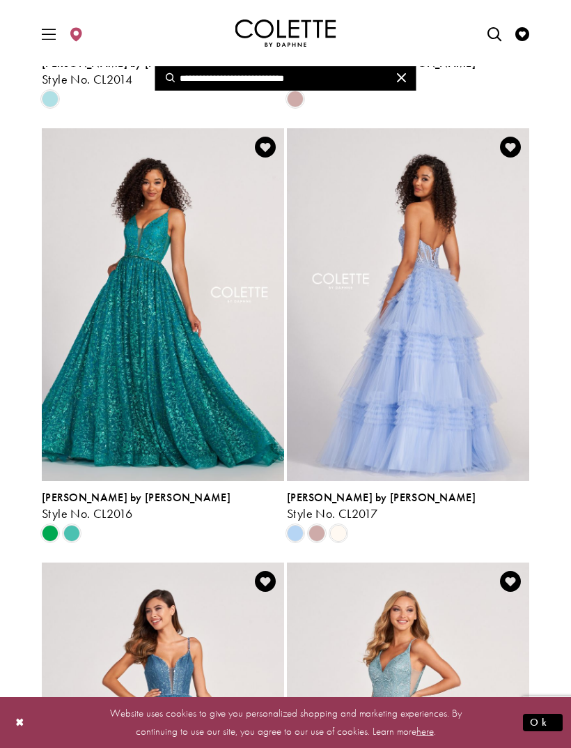
click at [482, 350] on img "Visit Colette by Daphne Style No. CL2017 Page" at bounding box center [408, 304] width 243 height 353
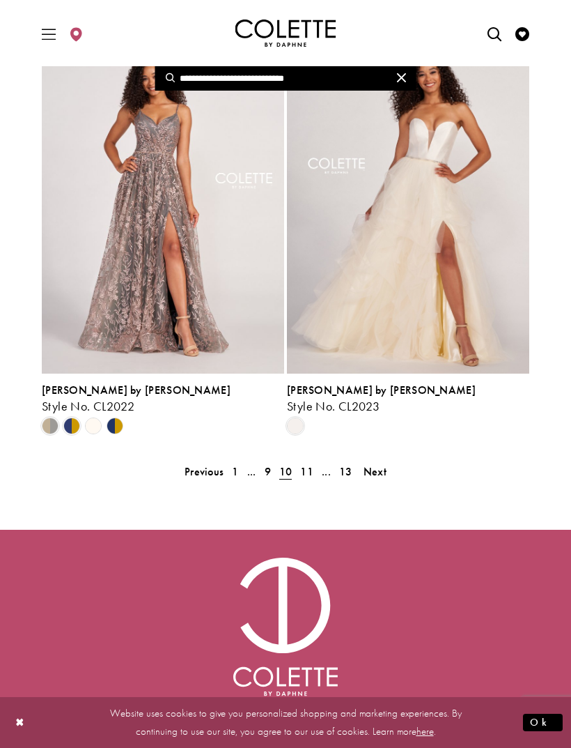
click at [382, 479] on span "Next" at bounding box center [375, 471] width 23 height 15
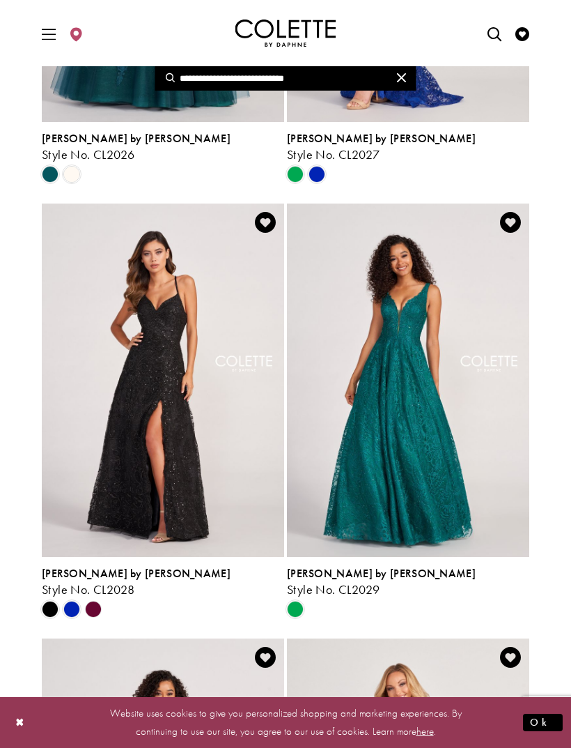
scroll to position [809, 0]
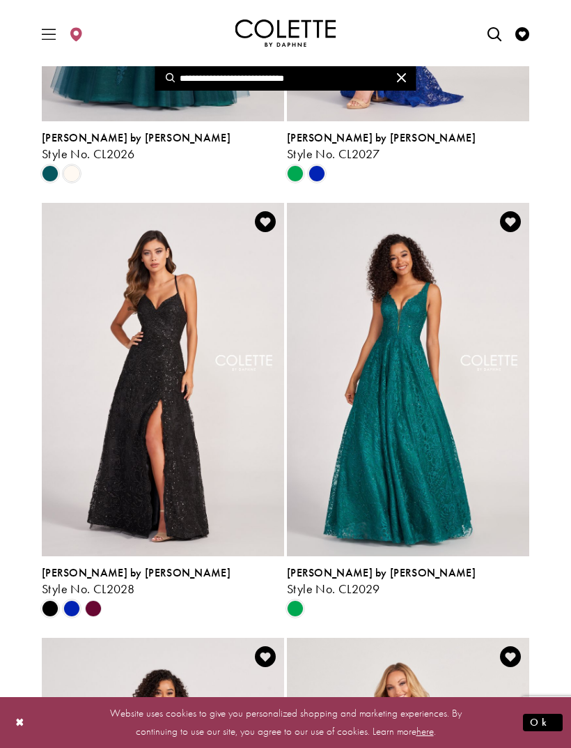
click at [95, 567] on span "[PERSON_NAME] by [PERSON_NAME]" at bounding box center [136, 572] width 189 height 15
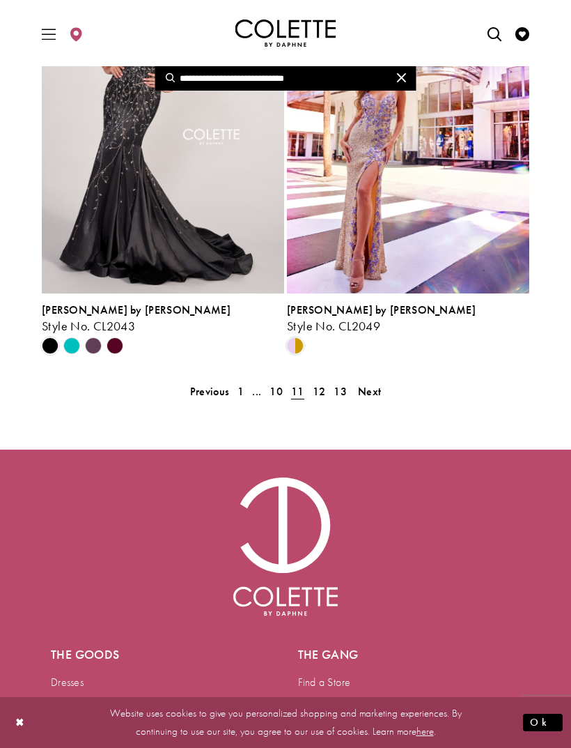
scroll to position [2849, 0]
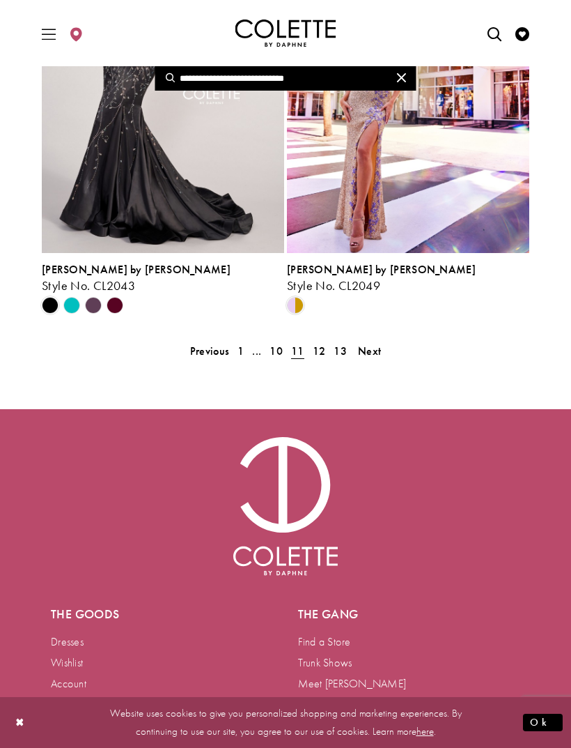
click at [376, 353] on span "Next" at bounding box center [369, 351] width 23 height 15
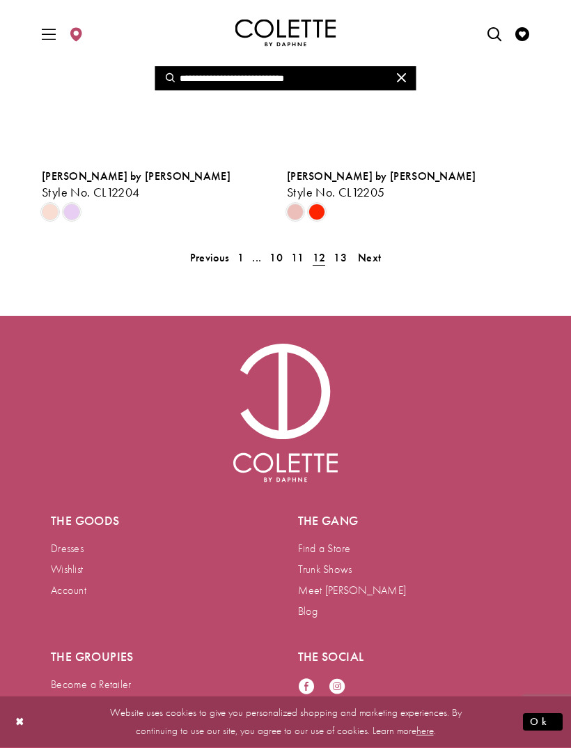
scroll to position [2995, 0]
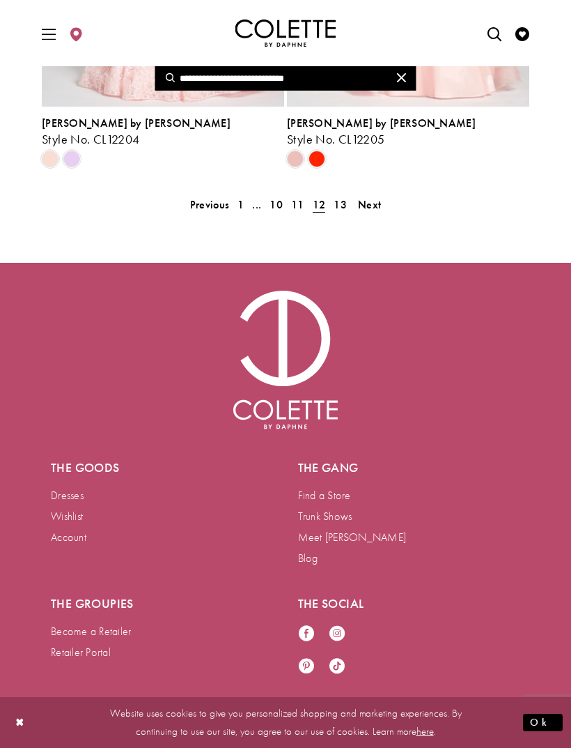
click at [367, 213] on link "Next" at bounding box center [369, 204] width 31 height 20
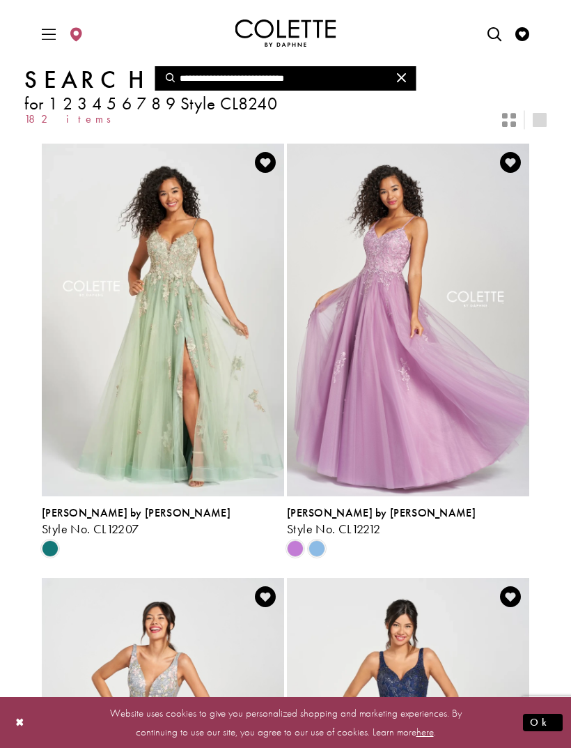
click at [54, 40] on icon "Toggle Main Navigation Menu" at bounding box center [49, 34] width 14 height 14
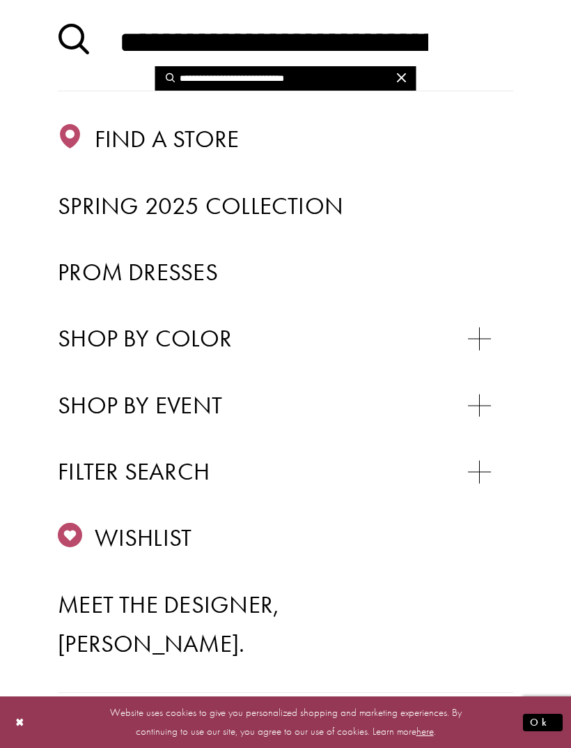
scroll to position [176, 0]
click at [173, 260] on span "Prom Dresses" at bounding box center [138, 271] width 160 height 31
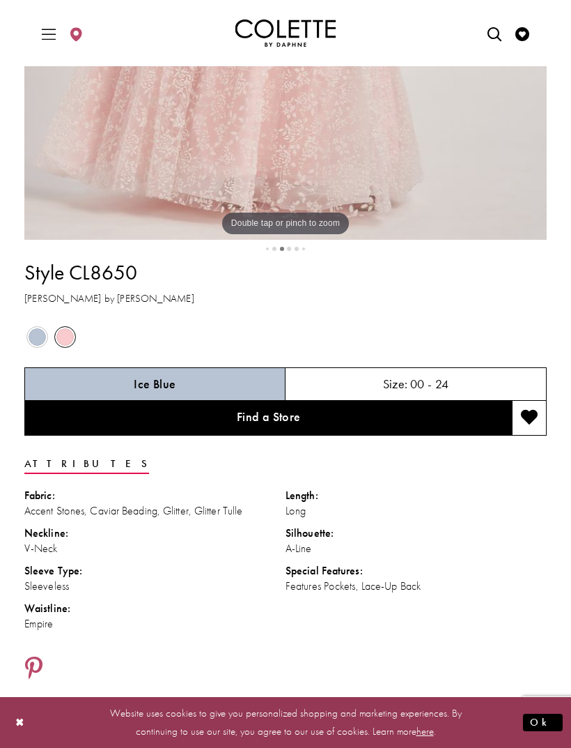
scroll to position [614, 0]
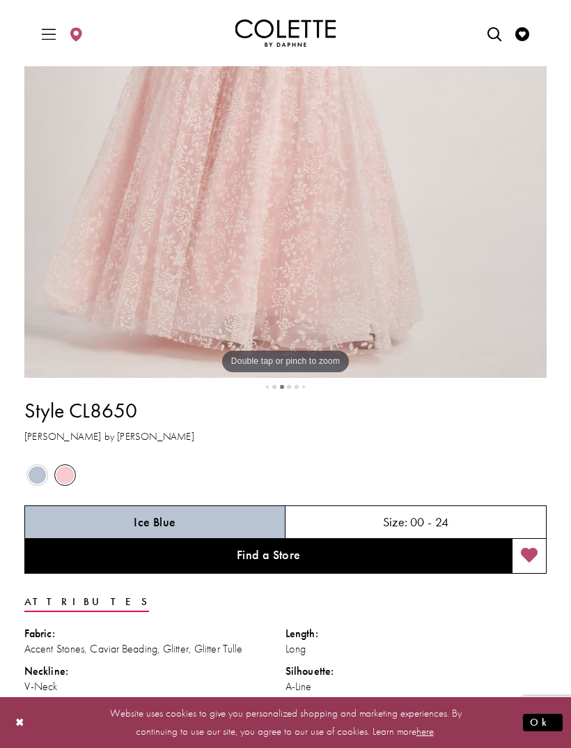
click at [38, 484] on span "Product color controls state depends on size chosen" at bounding box center [37, 474] width 17 height 17
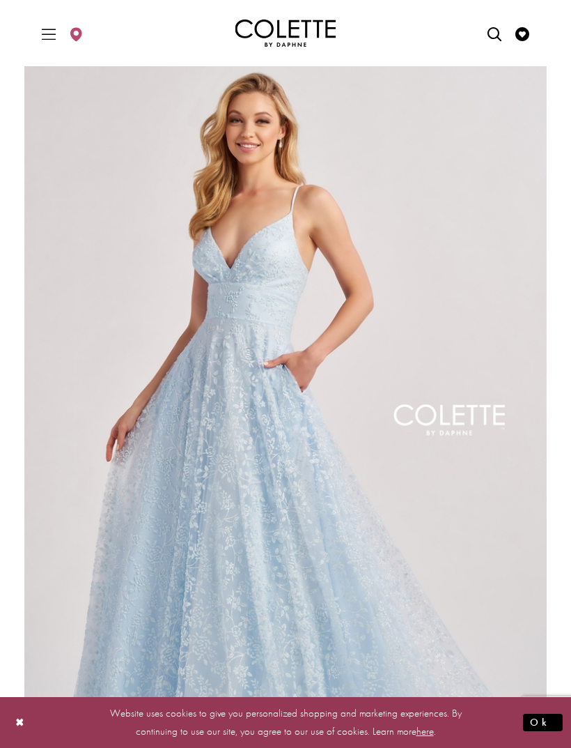
scroll to position [0, 0]
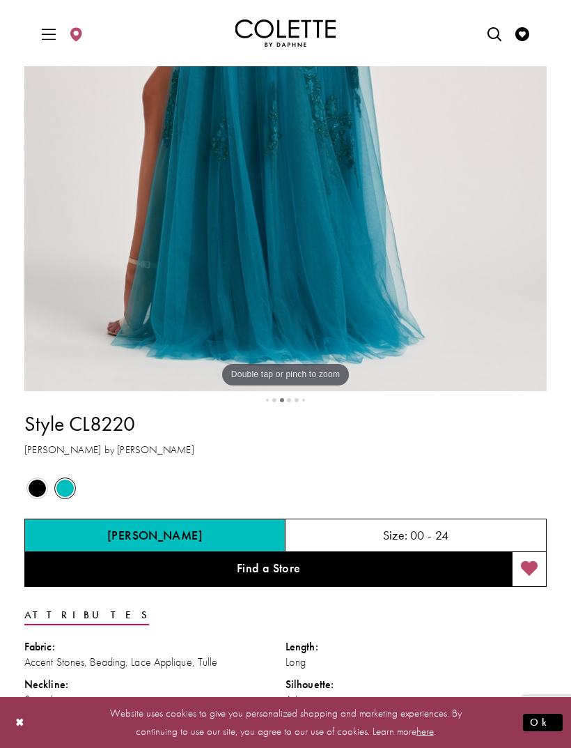
scroll to position [408, 0]
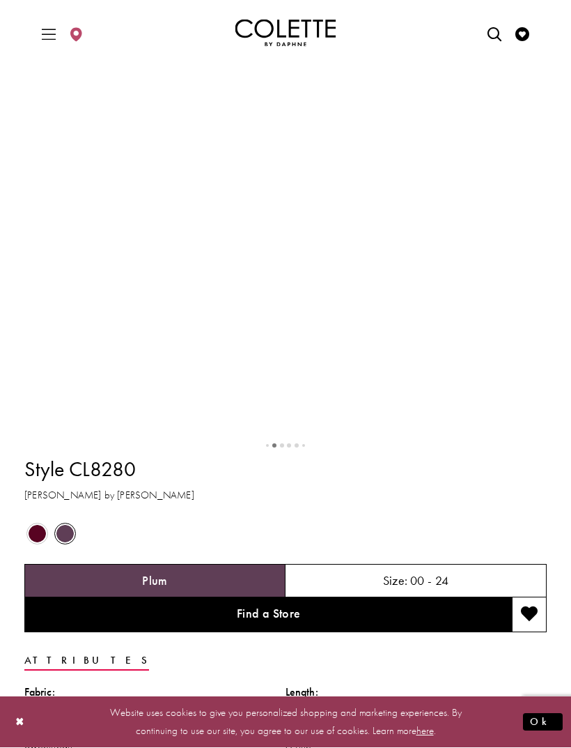
click at [39, 543] on span "Product color controls state depends on size chosen" at bounding box center [37, 533] width 17 height 17
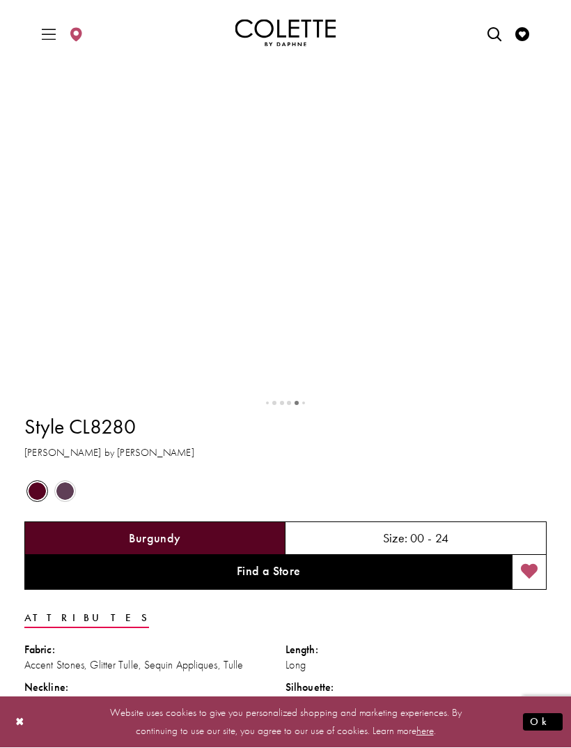
scroll to position [433, 0]
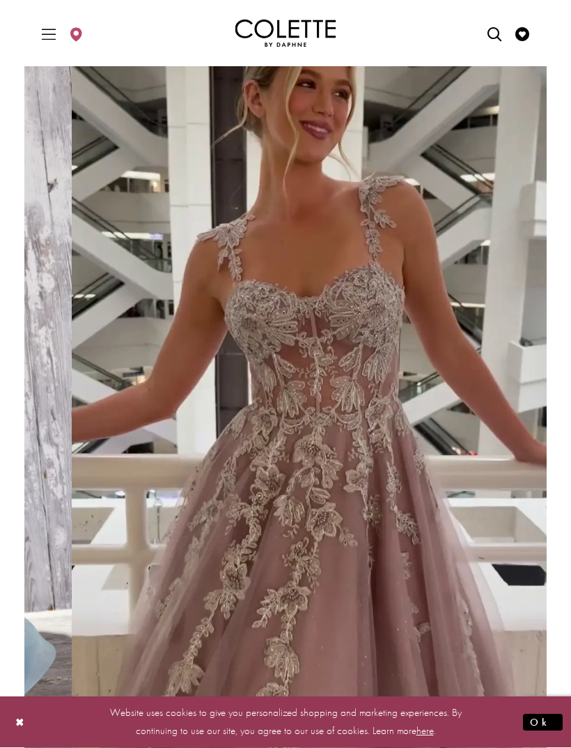
scroll to position [88, 0]
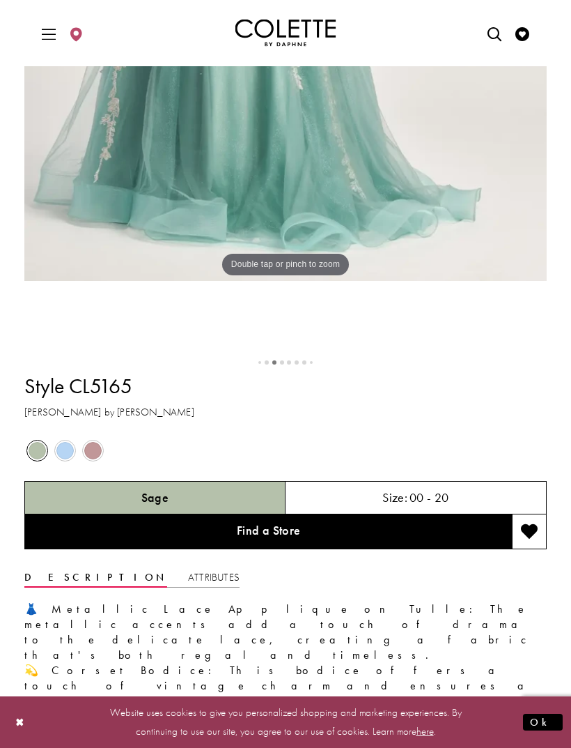
click at [63, 454] on span "Product color controls state depends on size chosen" at bounding box center [64, 451] width 17 height 17
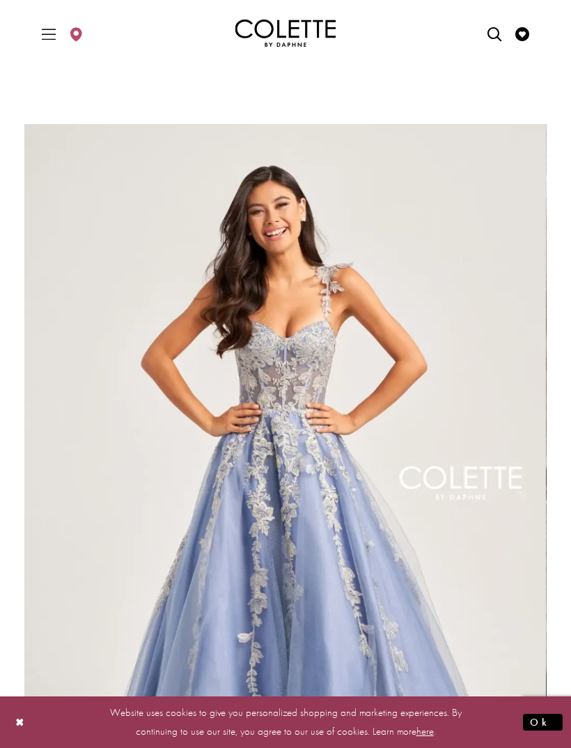
scroll to position [32, 0]
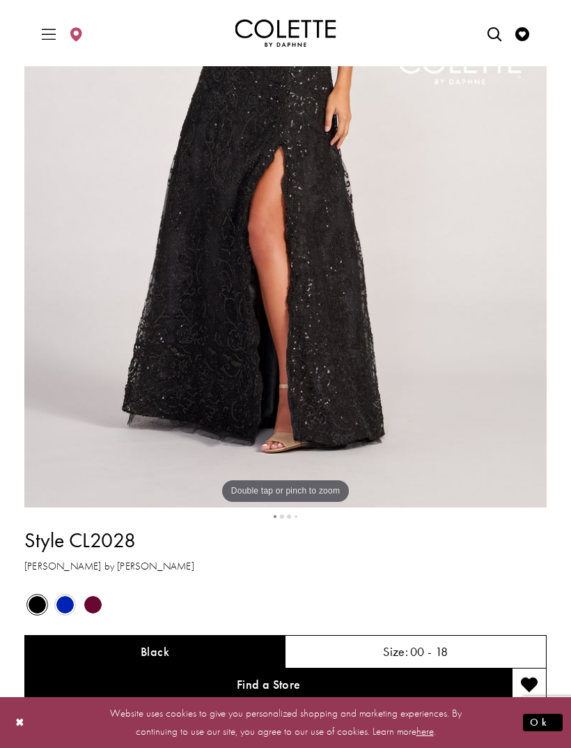
click at [68, 599] on span "Product color controls state depends on size chosen" at bounding box center [64, 604] width 17 height 17
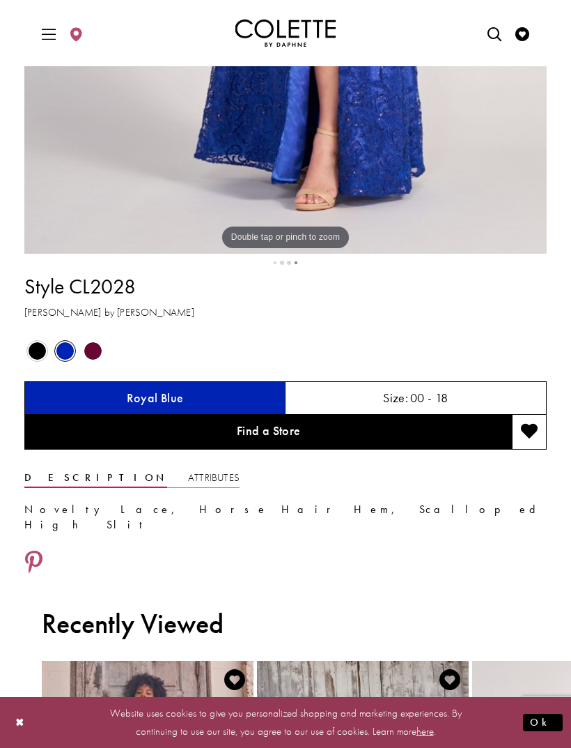
scroll to position [605, 0]
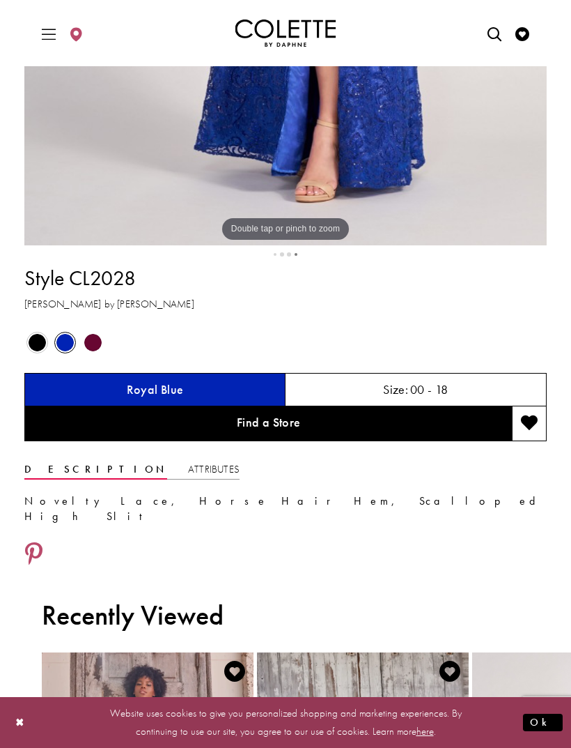
click at [77, 347] on div "Out of Stock" at bounding box center [65, 343] width 26 height 26
click at [98, 339] on span "Product color controls state depends on size chosen" at bounding box center [92, 342] width 17 height 17
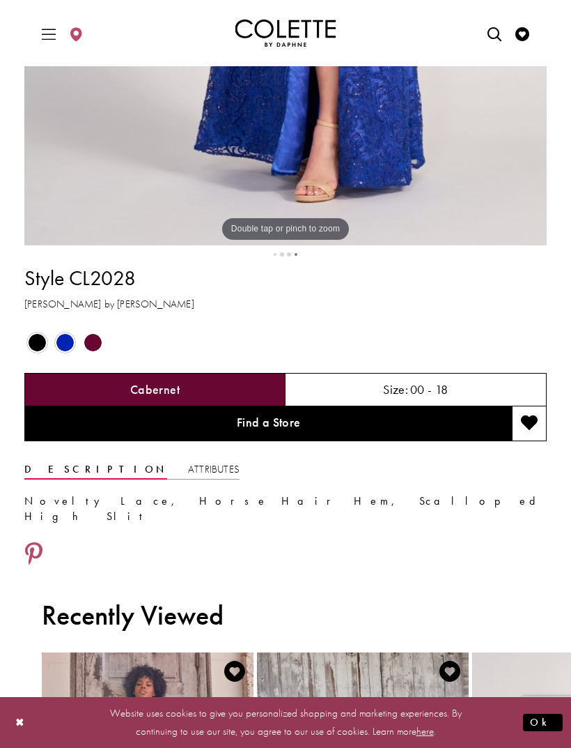
click at [91, 347] on span "Product color controls state depends on size chosen" at bounding box center [92, 342] width 17 height 17
click at [95, 342] on span "Product color controls state depends on size chosen" at bounding box center [92, 342] width 17 height 17
click at [97, 345] on span "Product color controls state depends on size chosen" at bounding box center [92, 342] width 17 height 17
click at [75, 342] on div "Out of Stock" at bounding box center [65, 343] width 26 height 26
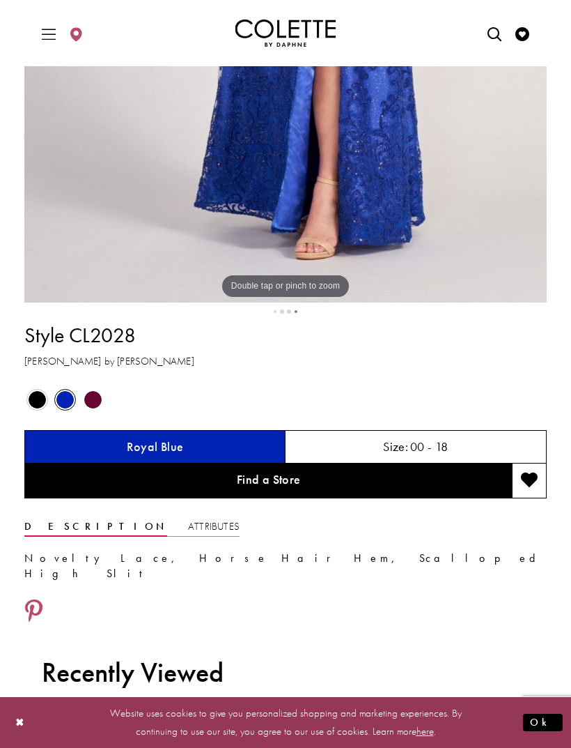
click at [103, 493] on div "Style CL2028 Colette by Daphne Out of Stock Out of Stock" at bounding box center [285, 470] width 523 height 312
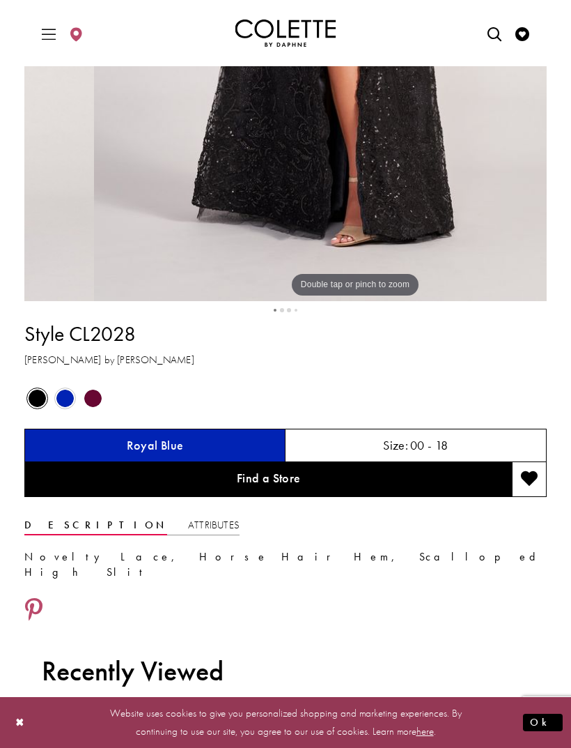
scroll to position [551, 0]
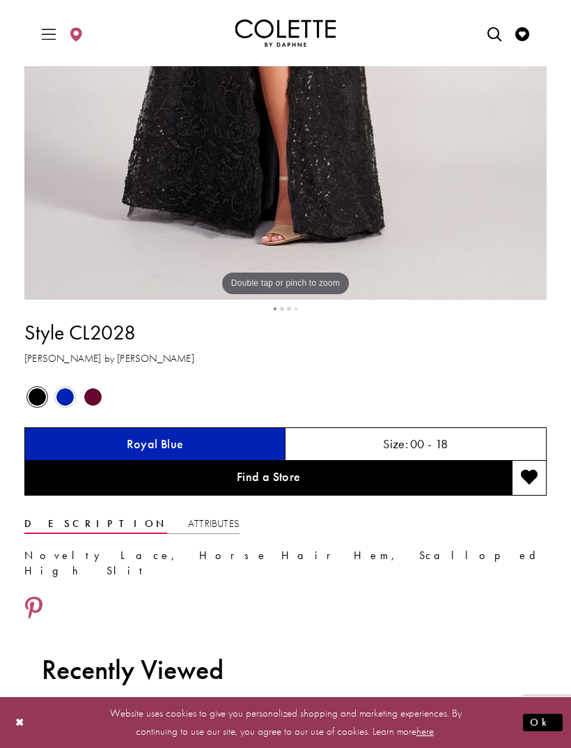
click at [103, 410] on div "Out of Stock" at bounding box center [93, 397] width 26 height 26
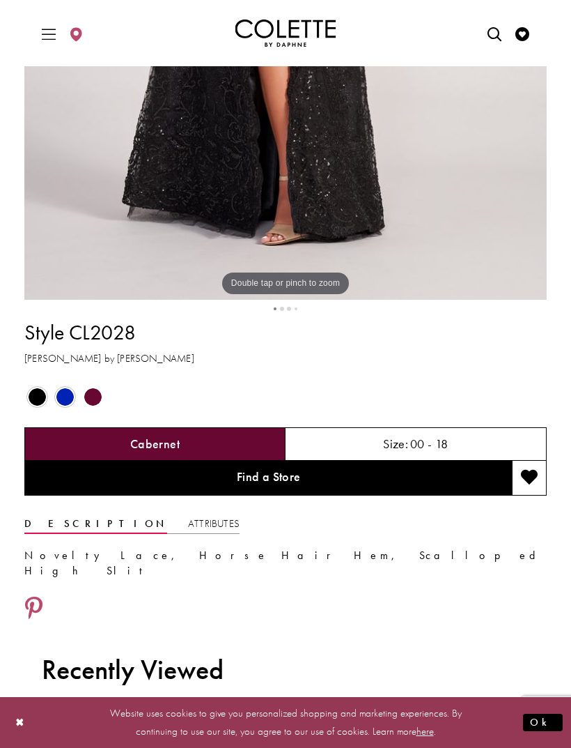
click at [93, 406] on span "Product color controls state depends on size chosen" at bounding box center [92, 396] width 17 height 17
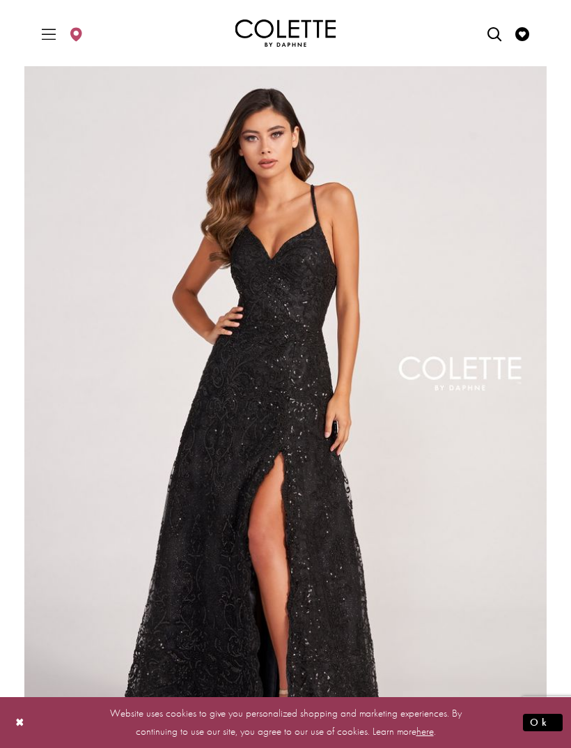
scroll to position [0, 0]
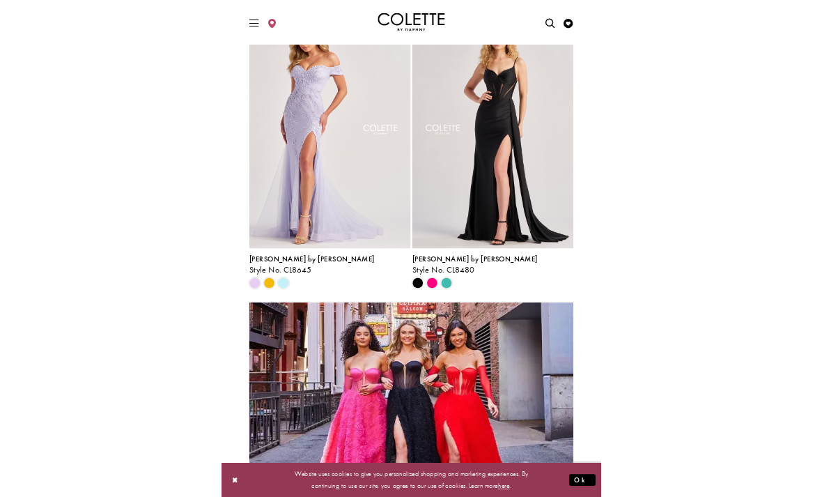
scroll to position [1627, 0]
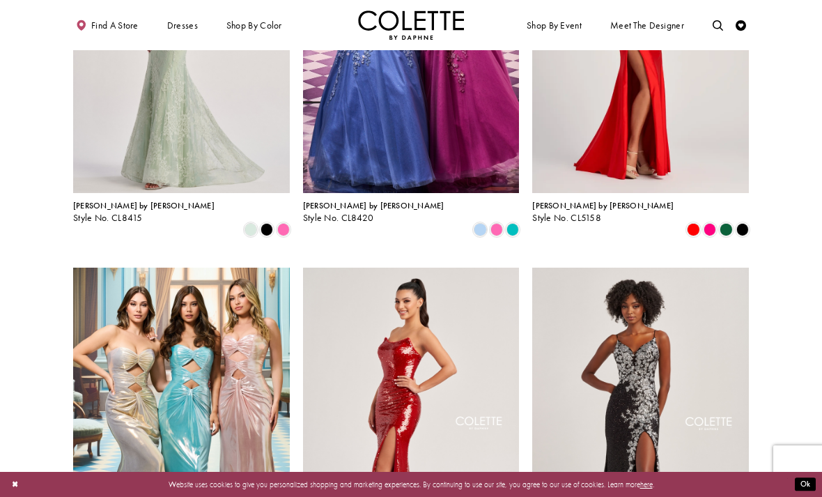
click at [571, 28] on icon "Check Wishlist" at bounding box center [741, 25] width 10 height 10
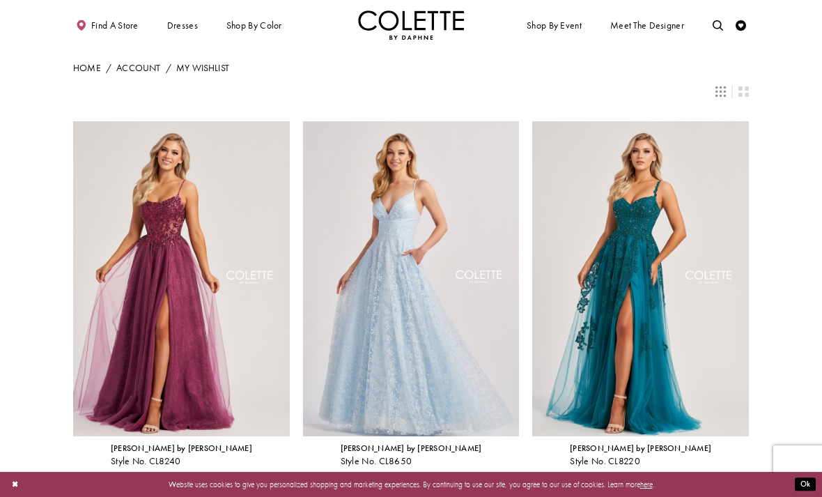
click at [257, 199] on img "Visit Colette by Daphne Style No. CL8240 Page" at bounding box center [181, 278] width 217 height 315
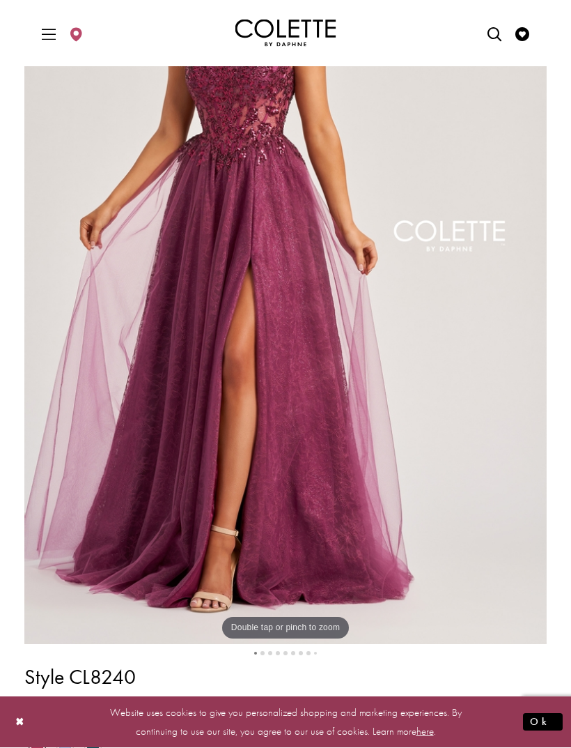
scroll to position [192, 0]
